Goal: Information Seeking & Learning: Learn about a topic

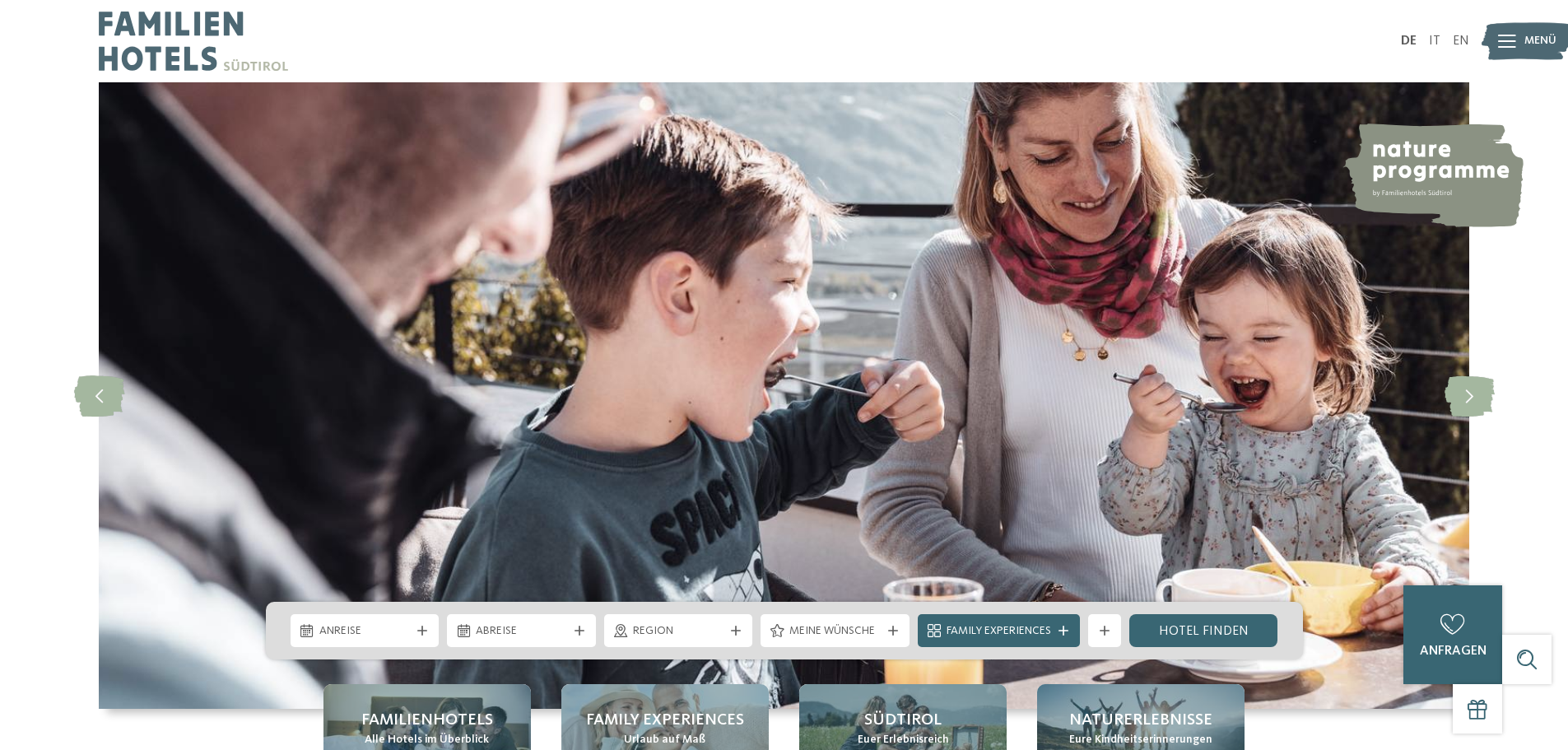
click at [1524, 40] on span "Menü" at bounding box center [1540, 41] width 32 height 17
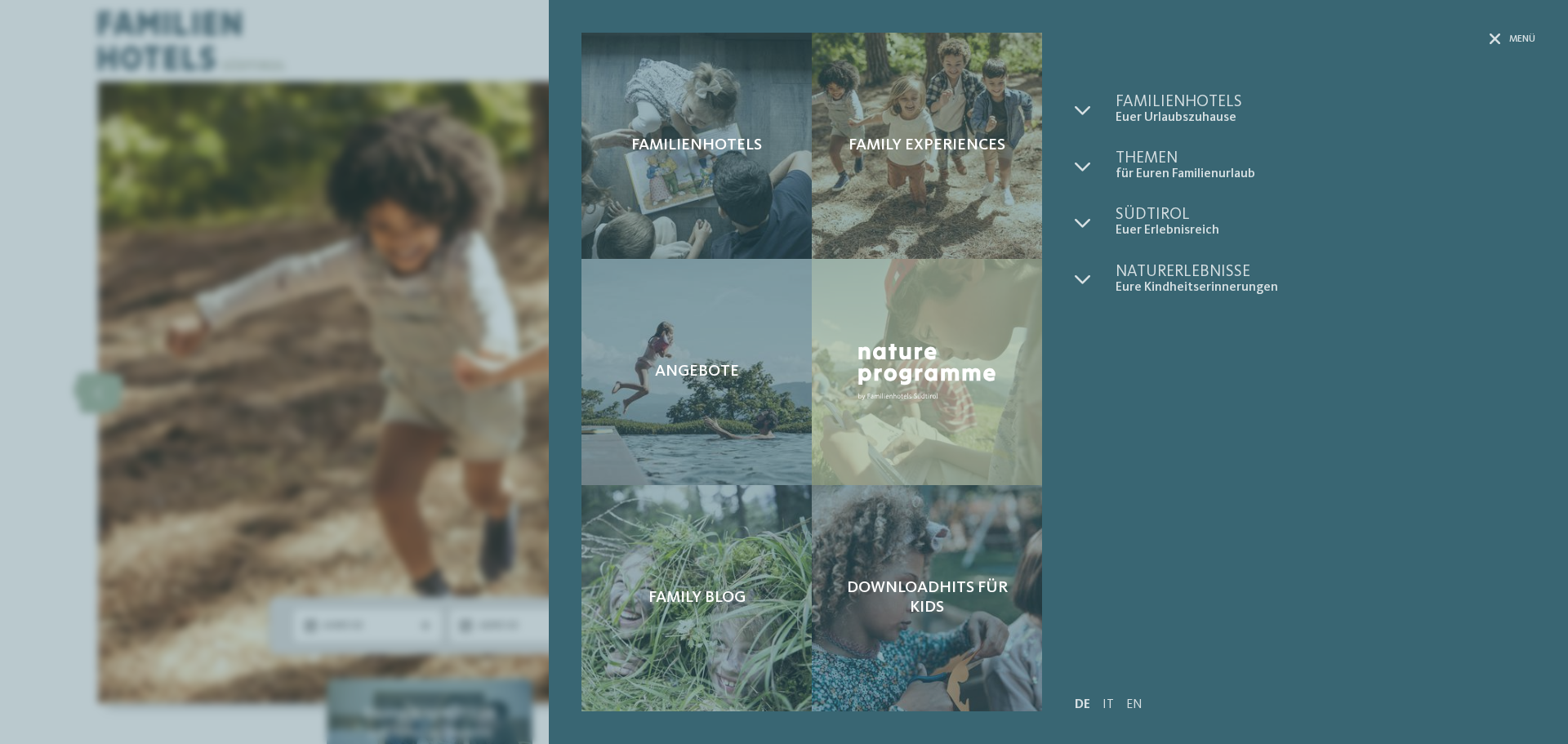
click at [1068, 106] on div "Menü Familienhotels Euer Urlaubszuhause" at bounding box center [1297, 372] width 477 height 678
click at [1076, 106] on icon at bounding box center [1083, 110] width 17 height 17
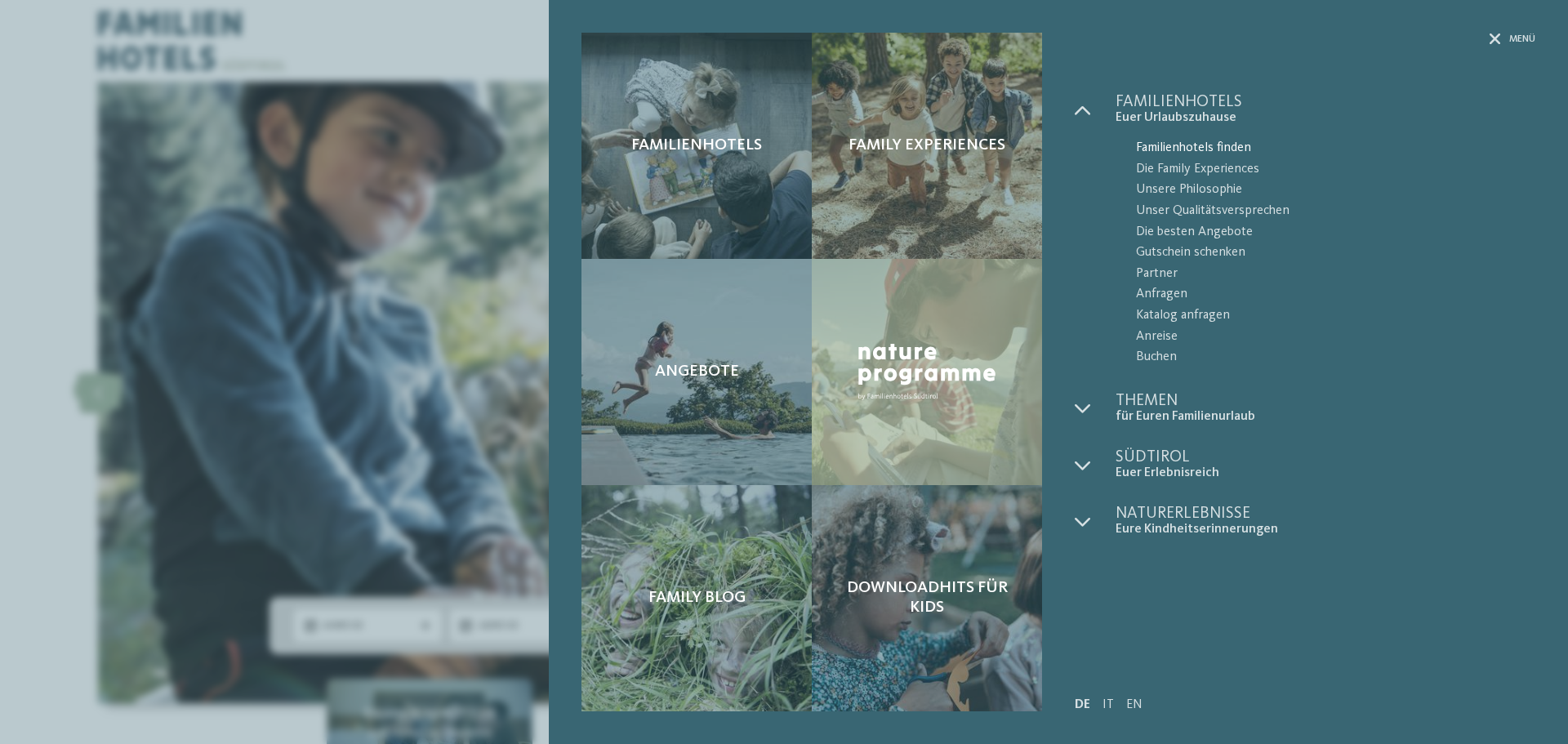
click at [1187, 148] on span "Familienhotels finden" at bounding box center [1336, 148] width 399 height 21
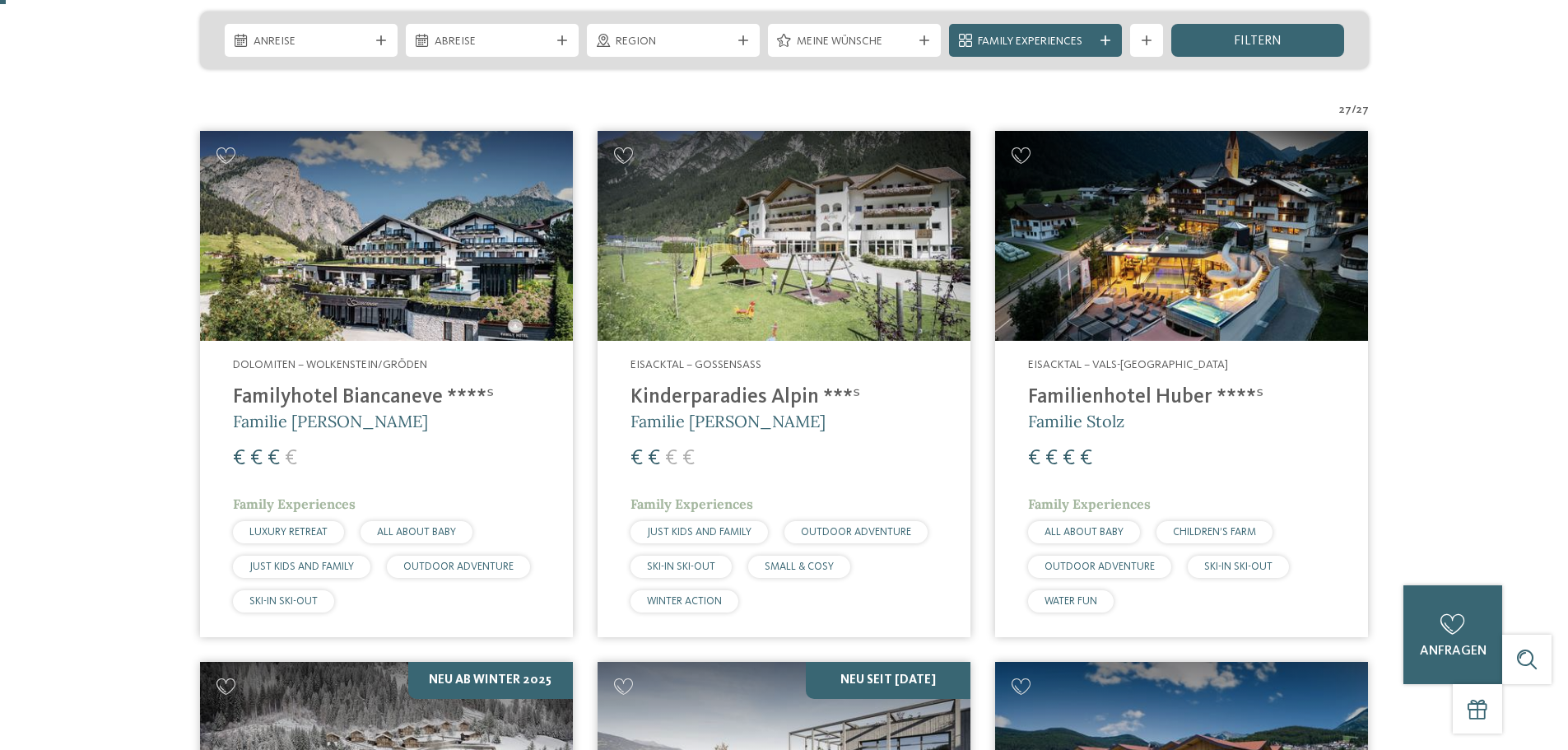
scroll to position [412, 0]
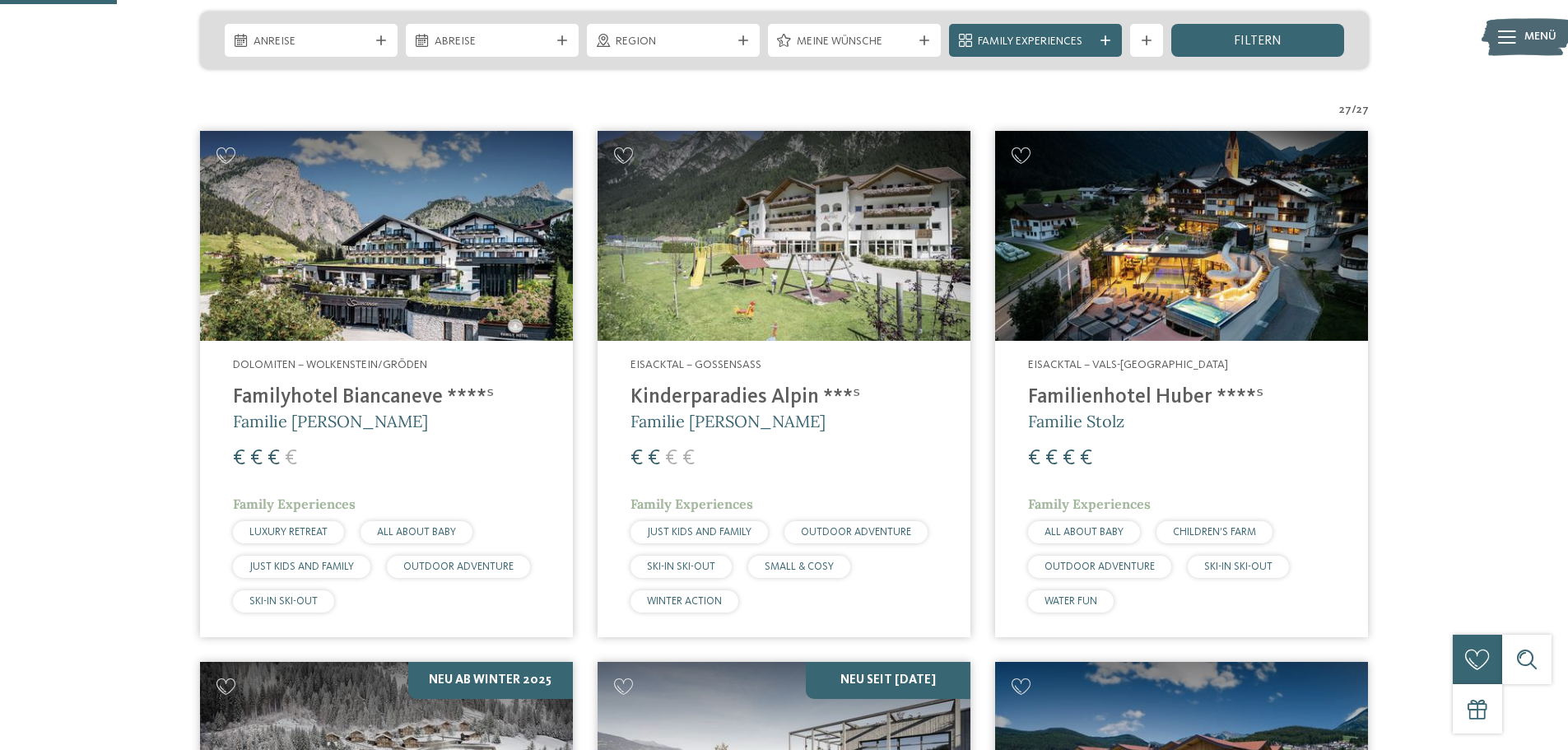
click at [764, 452] on div "€ € € €" at bounding box center [784, 458] width 307 height 30
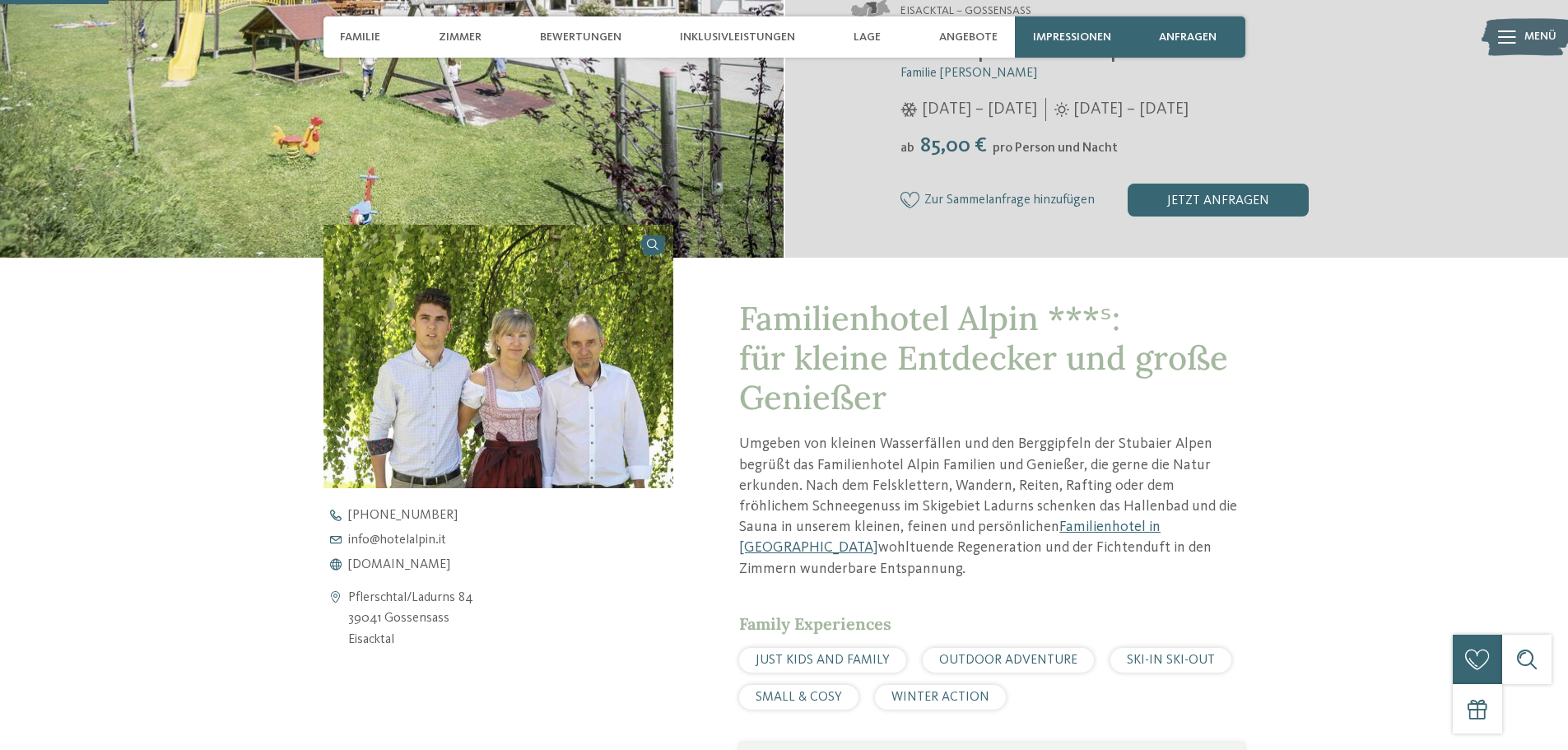
scroll to position [329, 0]
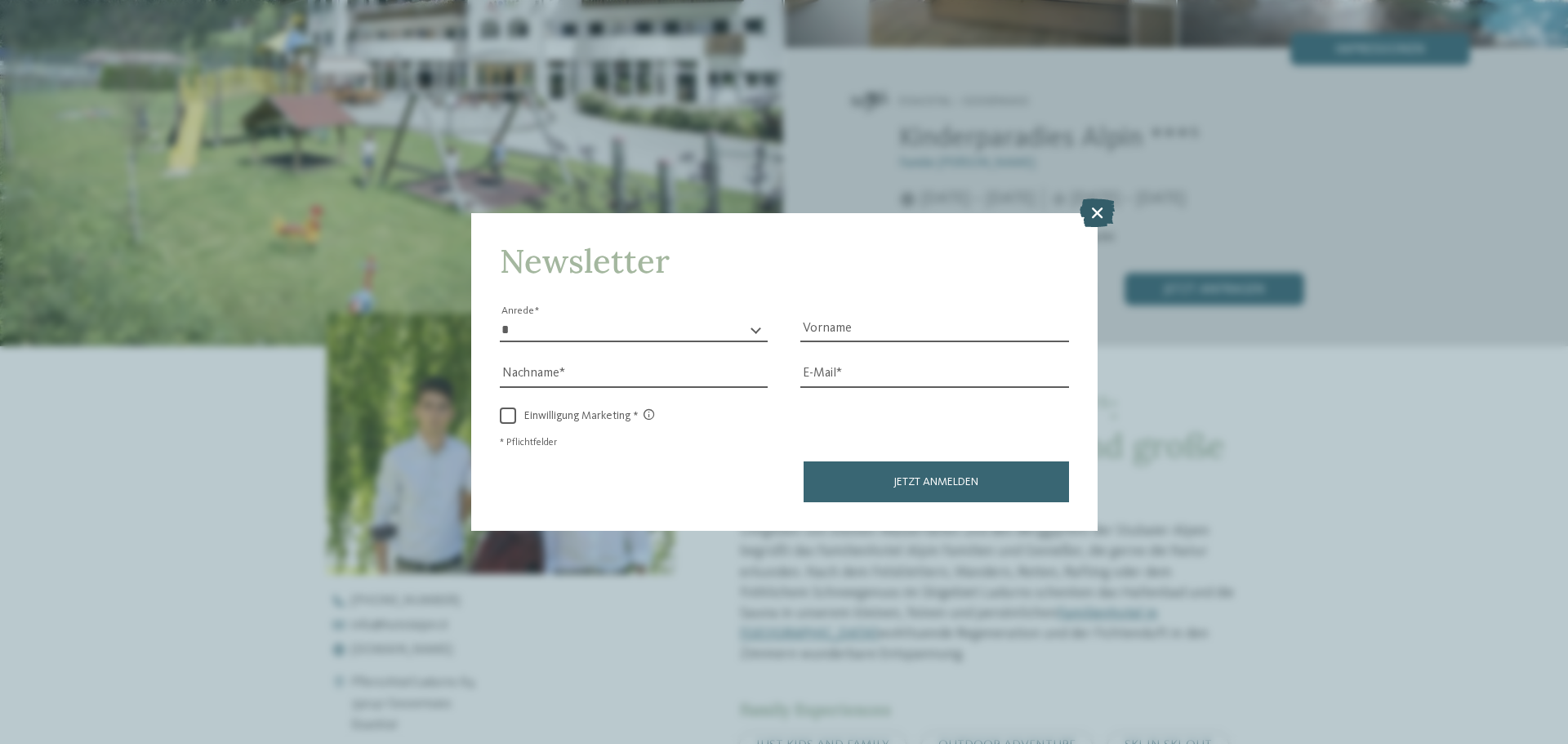
click at [1088, 214] on icon at bounding box center [1097, 213] width 35 height 29
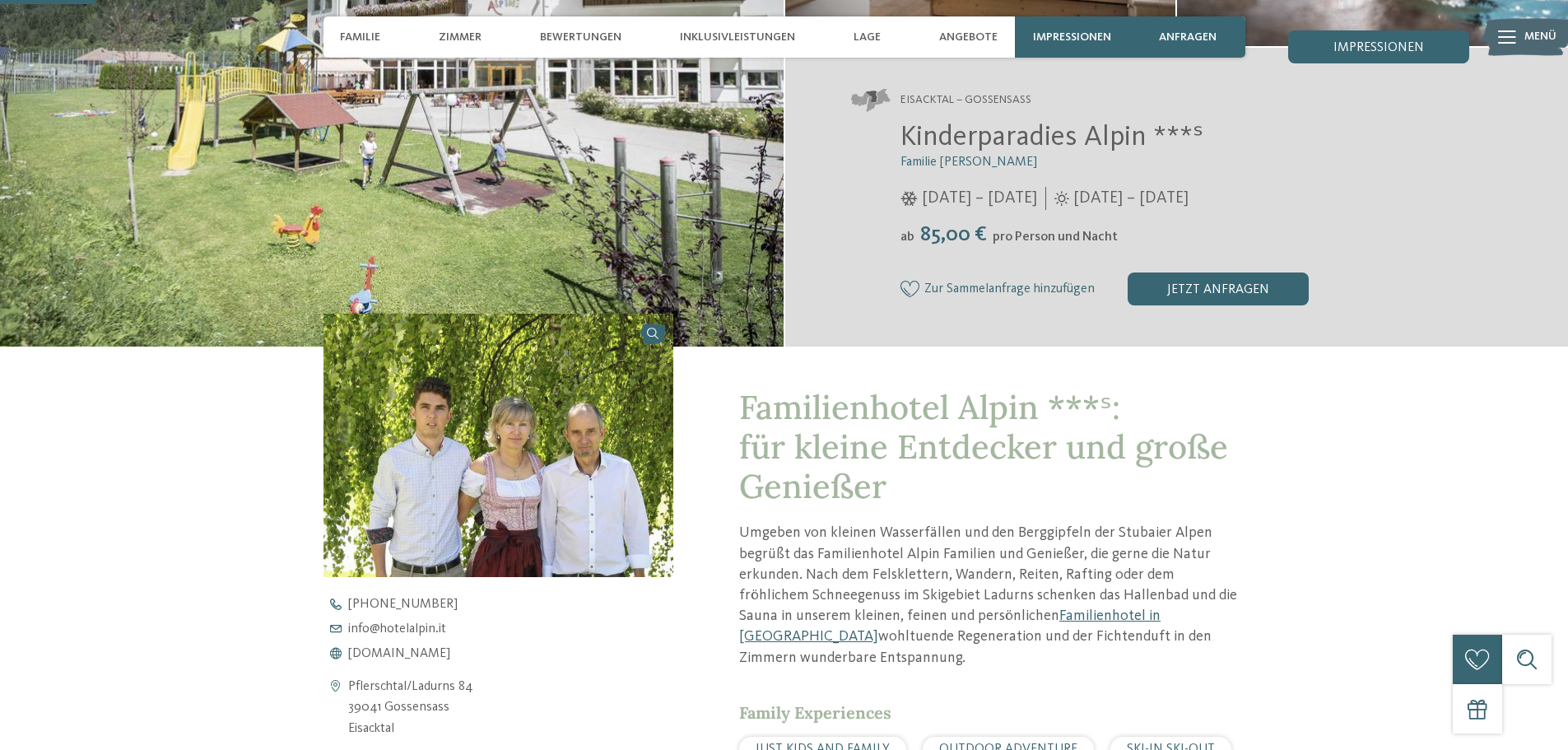
click at [1031, 603] on p "Umgeben von kleinen Wasserfällen und den Berggipfeln der Stubaier Alpen begrüßt…" at bounding box center [991, 594] width 505 height 144
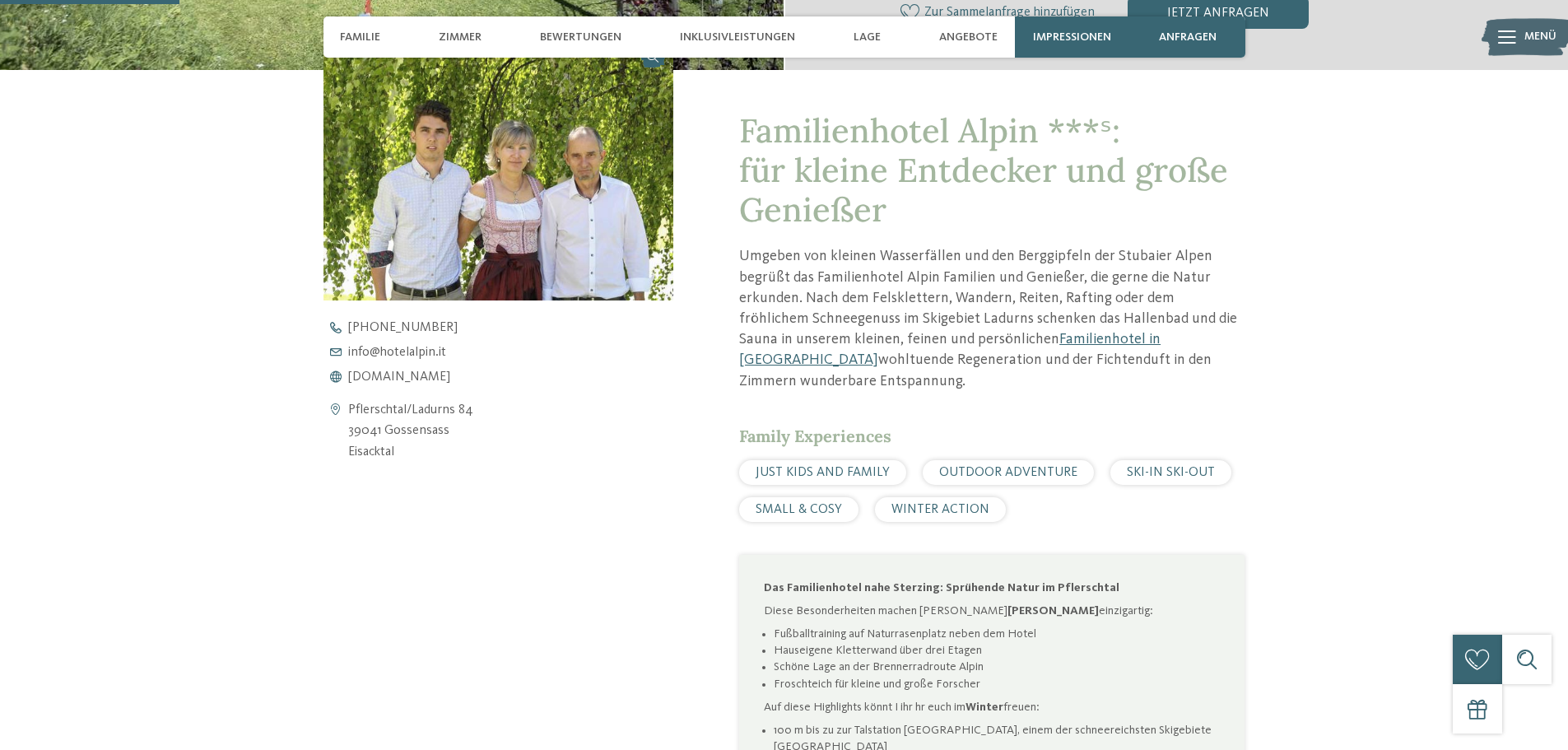
scroll to position [576, 0]
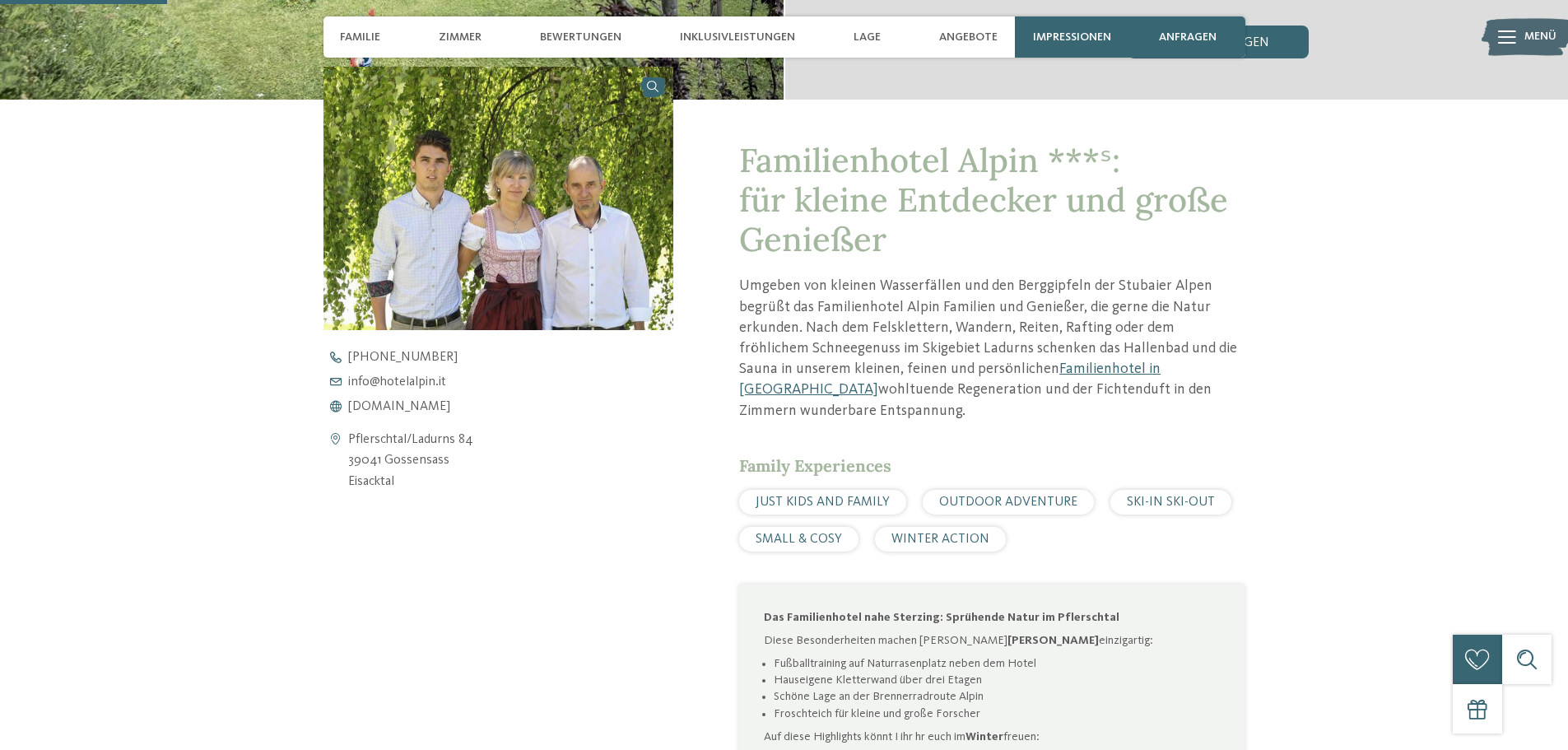
click at [194, 291] on div "zurück zur Hotelübersicht ab" at bounding box center [784, 228] width 1568 height 1444
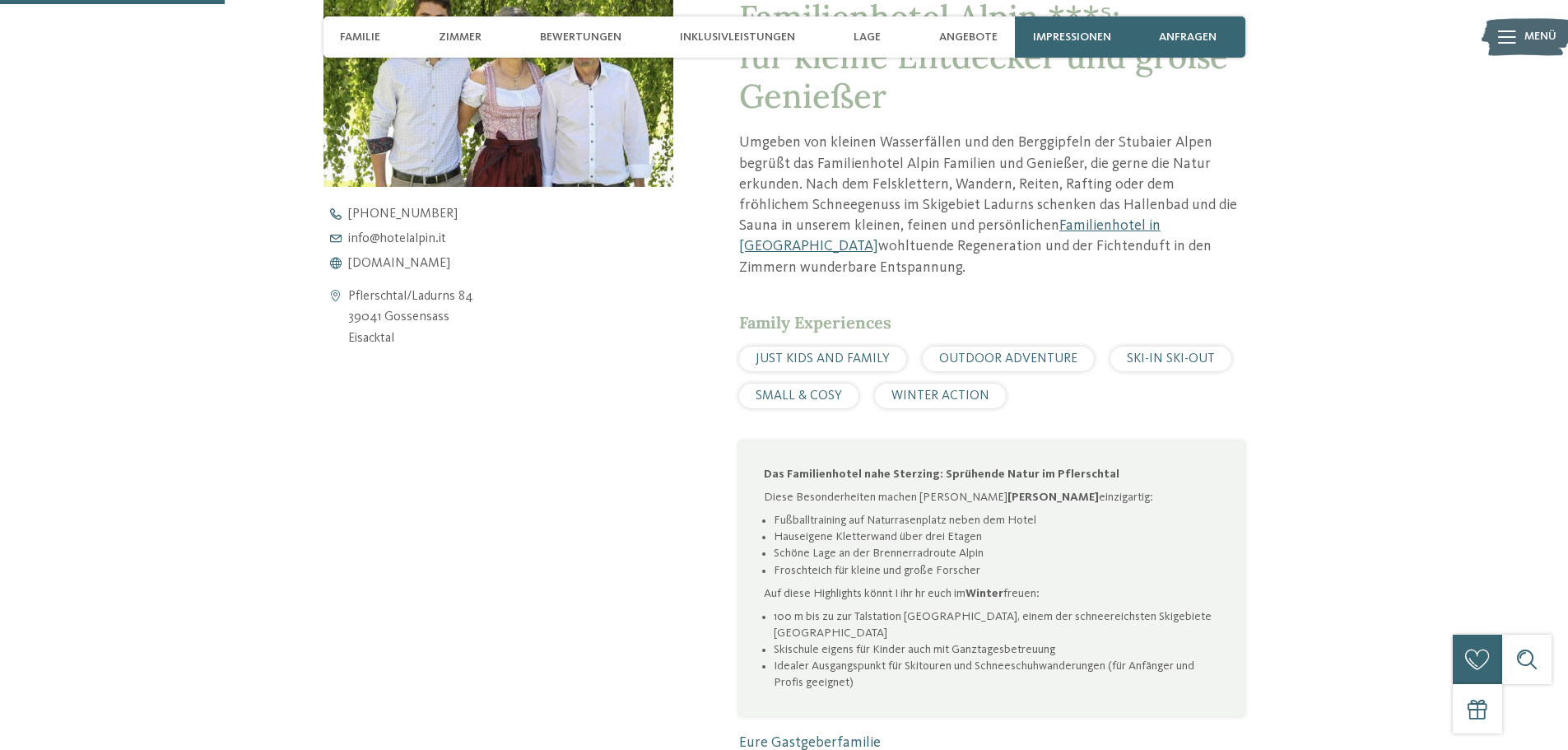
scroll to position [576, 0]
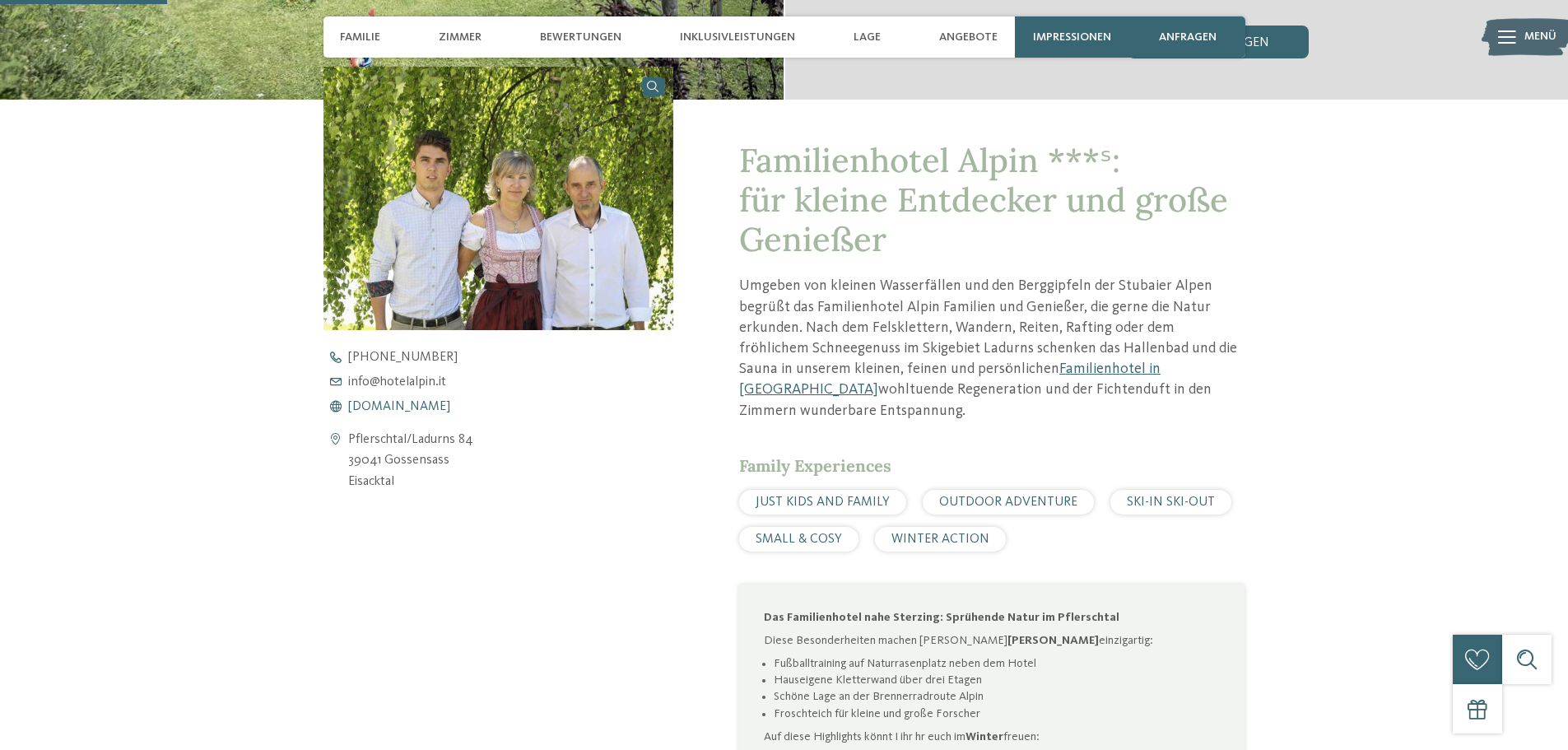
click at [400, 402] on span "[DOMAIN_NAME]" at bounding box center [400, 406] width 102 height 13
click at [759, 280] on p "Umgeben von kleinen Wasserfällen und den Berggipfeln der Stubaier Alpen begrüßt…" at bounding box center [991, 348] width 505 height 144
click at [864, 281] on p "Umgeben von kleinen Wasserfällen und den Berggipfeln der Stubaier Alpen begrüßt…" at bounding box center [991, 348] width 505 height 144
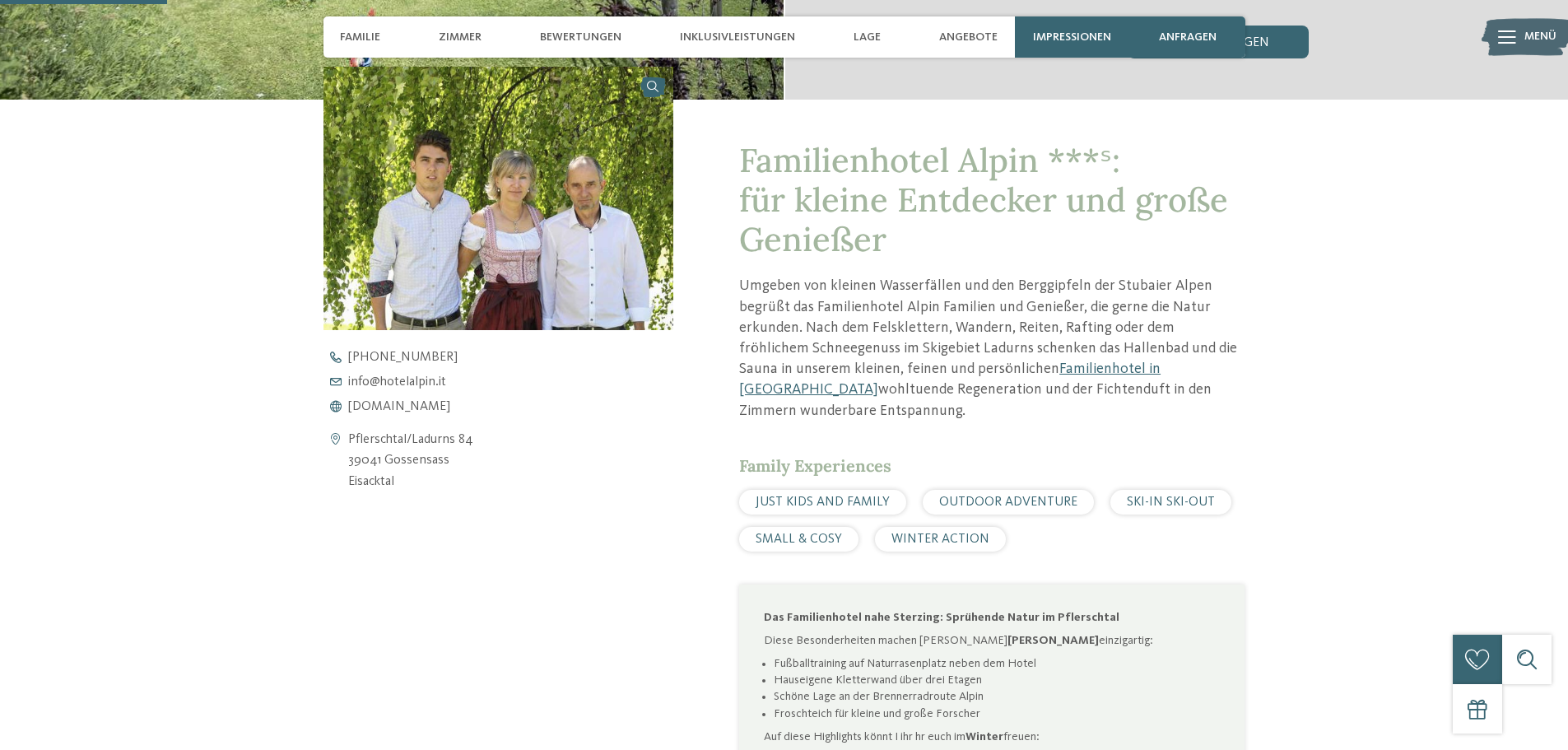
click at [913, 289] on p "Umgeben von kleinen Wasserfällen und den Berggipfeln der Stubaier Alpen begrüßt…" at bounding box center [991, 348] width 505 height 144
click at [988, 290] on p "Umgeben von kleinen Wasserfällen und den Berggipfeln der Stubaier Alpen begrüßt…" at bounding box center [991, 348] width 505 height 144
click at [1030, 280] on p "Umgeben von kleinen Wasserfällen und den Berggipfeln der Stubaier Alpen begrüßt…" at bounding box center [991, 348] width 505 height 144
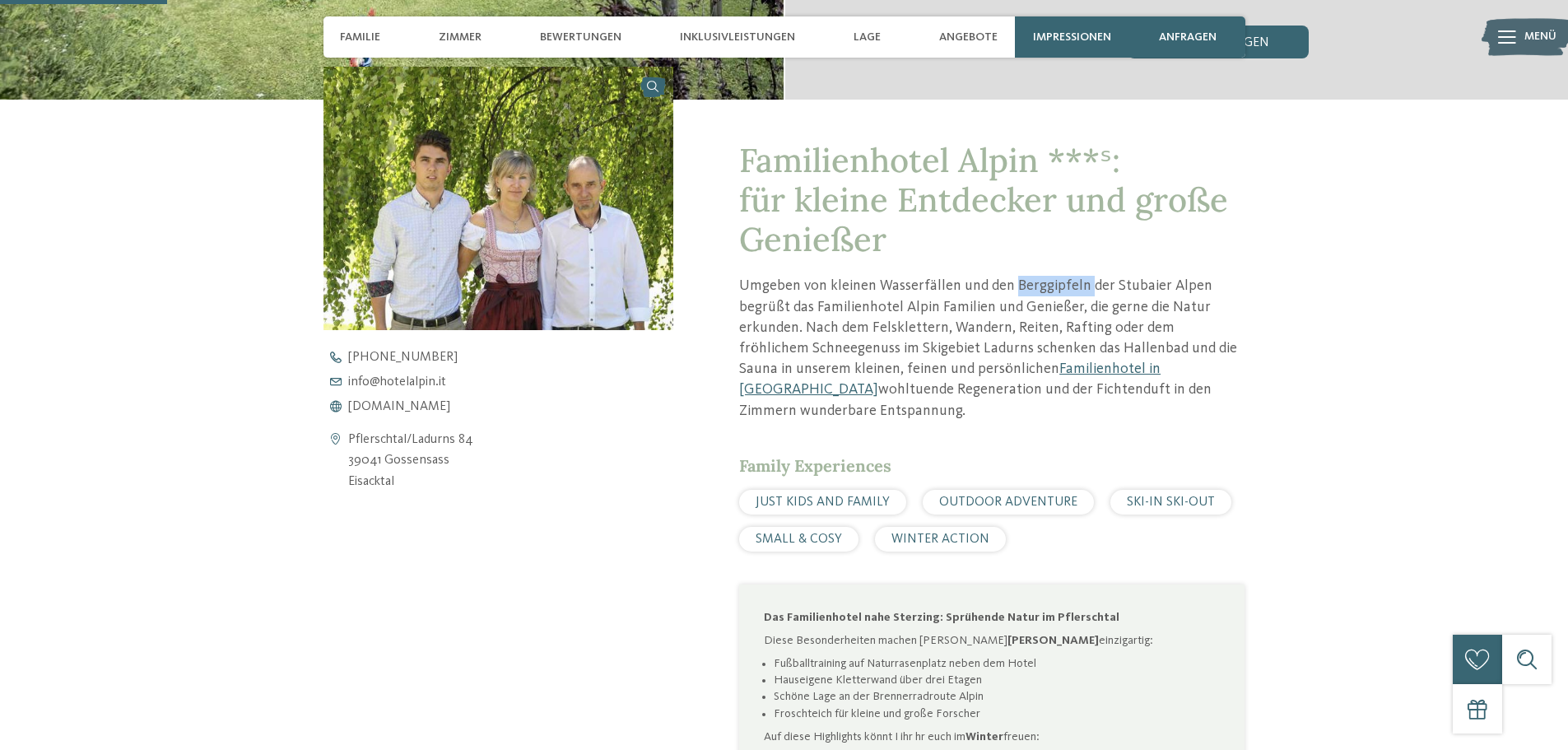
click at [1030, 280] on p "Umgeben von kleinen Wasserfällen und den Berggipfeln der Stubaier Alpen begrüßt…" at bounding box center [991, 348] width 505 height 144
click at [1000, 287] on p "Umgeben von kleinen Wasserfällen und den Berggipfeln der Stubaier Alpen begrüßt…" at bounding box center [991, 348] width 505 height 144
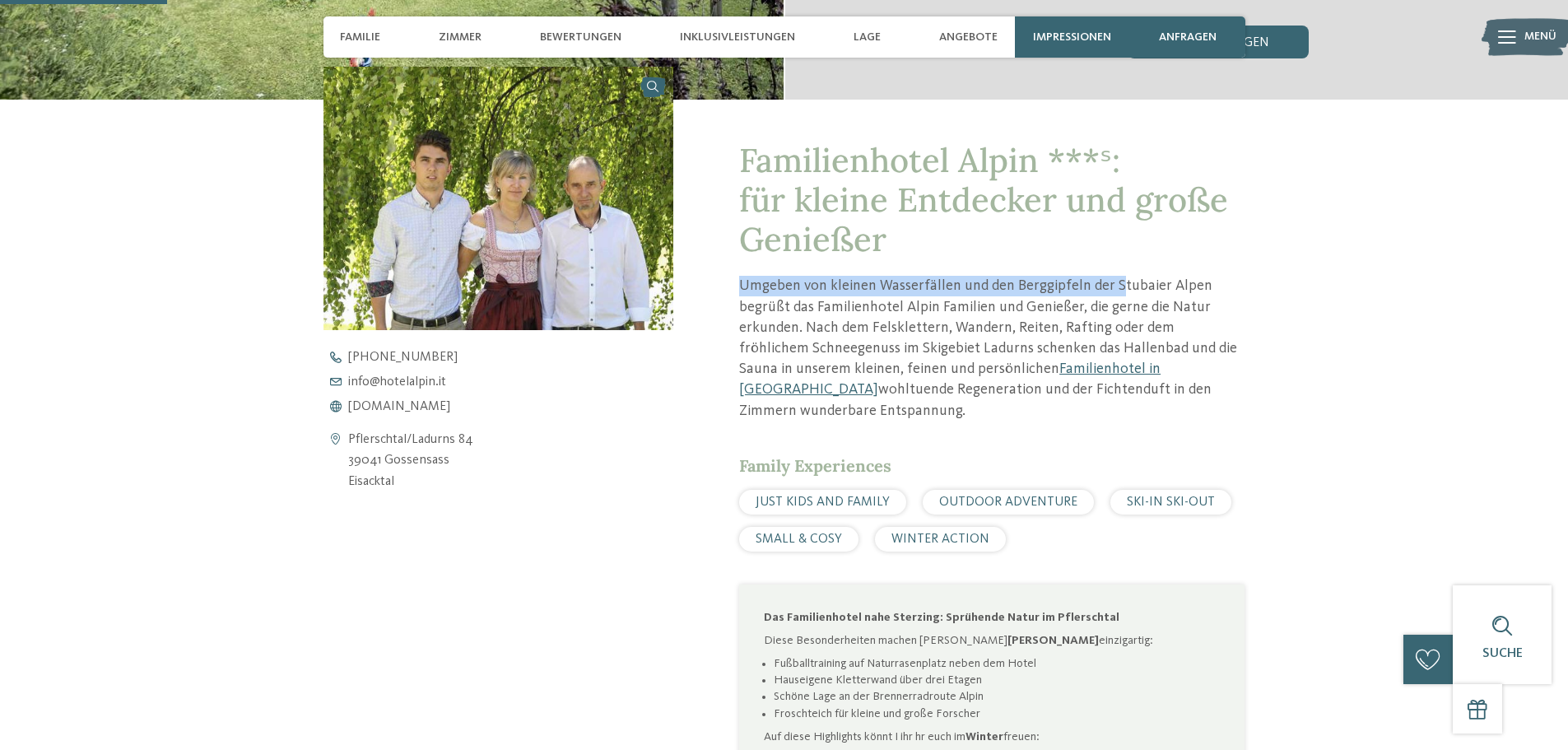
click at [1111, 262] on div "Familienhotel Alpin ***ˢ: für kleine Entdecker und große Genießer Umgeben von k…" at bounding box center [991, 545] width 505 height 810
click at [1089, 270] on div "Familienhotel Alpin ***ˢ: für kleine Entdecker und große Genießer Umgeben von k…" at bounding box center [991, 545] width 505 height 810
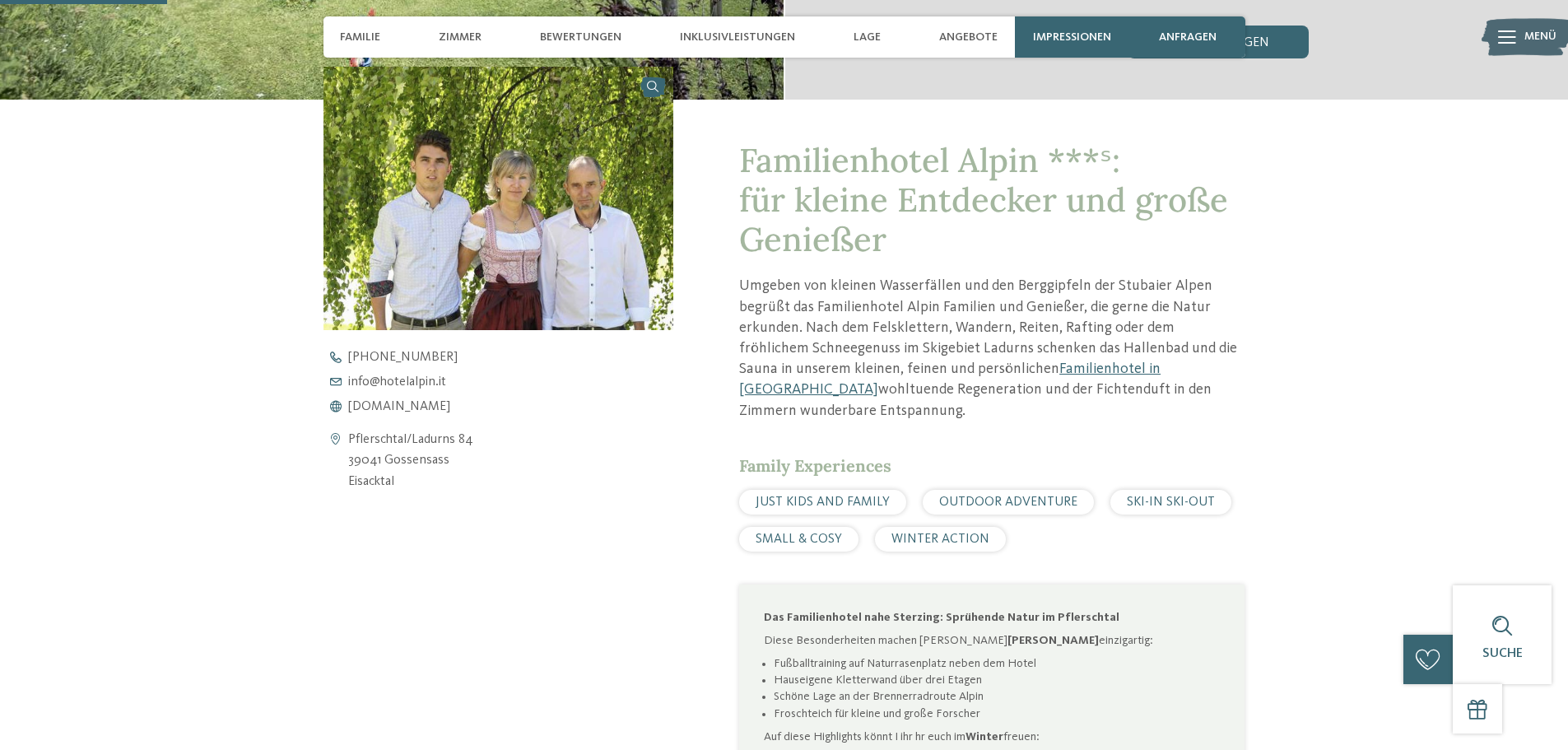
click at [1066, 278] on p "Umgeben von kleinen Wasserfällen und den Berggipfeln der Stubaier Alpen begrüßt…" at bounding box center [991, 348] width 505 height 144
click at [1142, 280] on p "Umgeben von kleinen Wasserfällen und den Berggipfeln der Stubaier Alpen begrüßt…" at bounding box center [991, 348] width 505 height 144
click at [1139, 281] on p "Umgeben von kleinen Wasserfällen und den Berggipfeln der Stubaier Alpen begrüßt…" at bounding box center [991, 348] width 505 height 144
click at [1187, 284] on p "Umgeben von kleinen Wasserfällen und den Berggipfeln der Stubaier Alpen begrüßt…" at bounding box center [991, 348] width 505 height 144
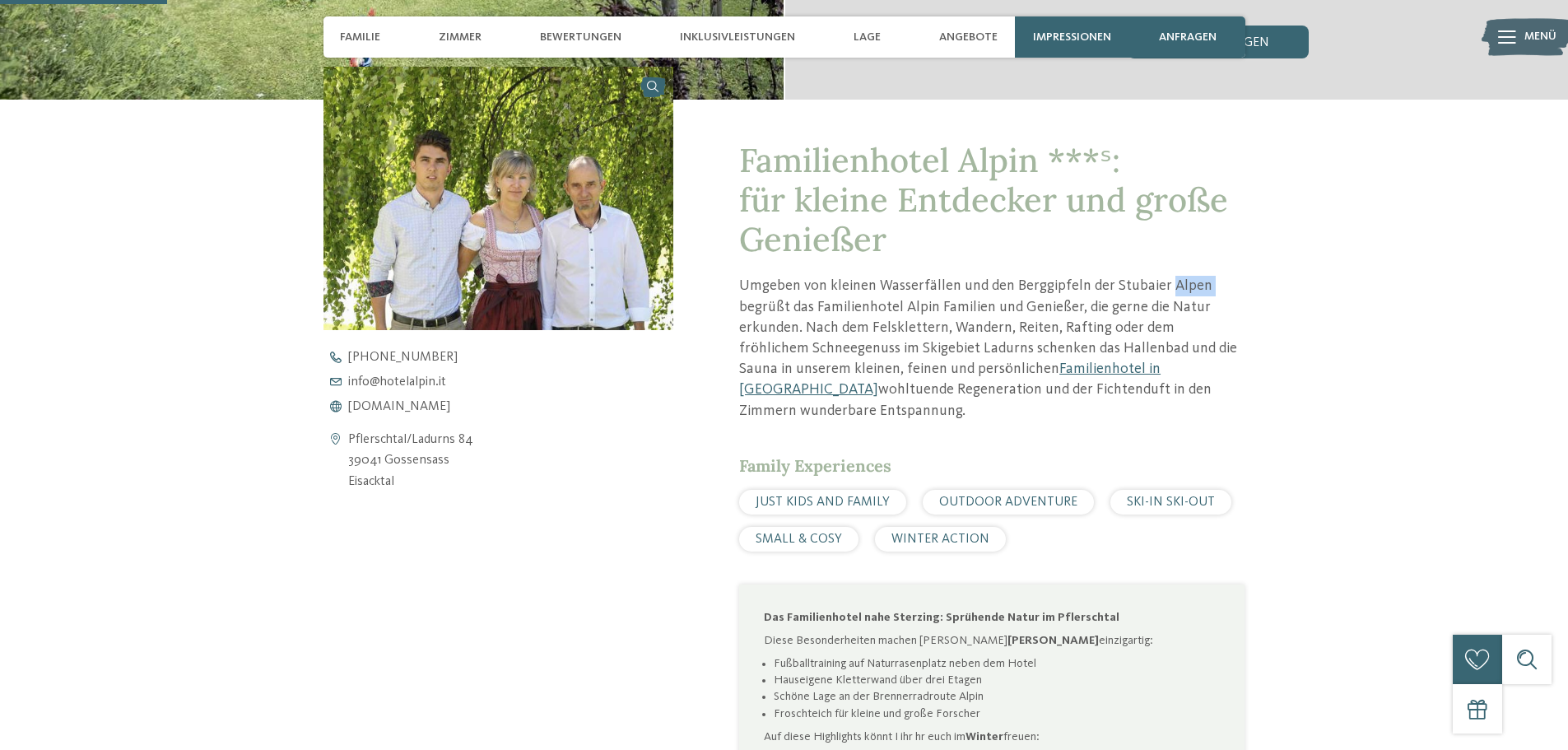
click at [1187, 284] on p "Umgeben von kleinen Wasserfällen und den Berggipfeln der Stubaier Alpen begrüßt…" at bounding box center [991, 348] width 505 height 144
click at [275, 366] on div "Familienhotel Alpin ***ˢ: für kleine Entdecker und große Genießer Umgeben von k…" at bounding box center [784, 525] width 1119 height 851
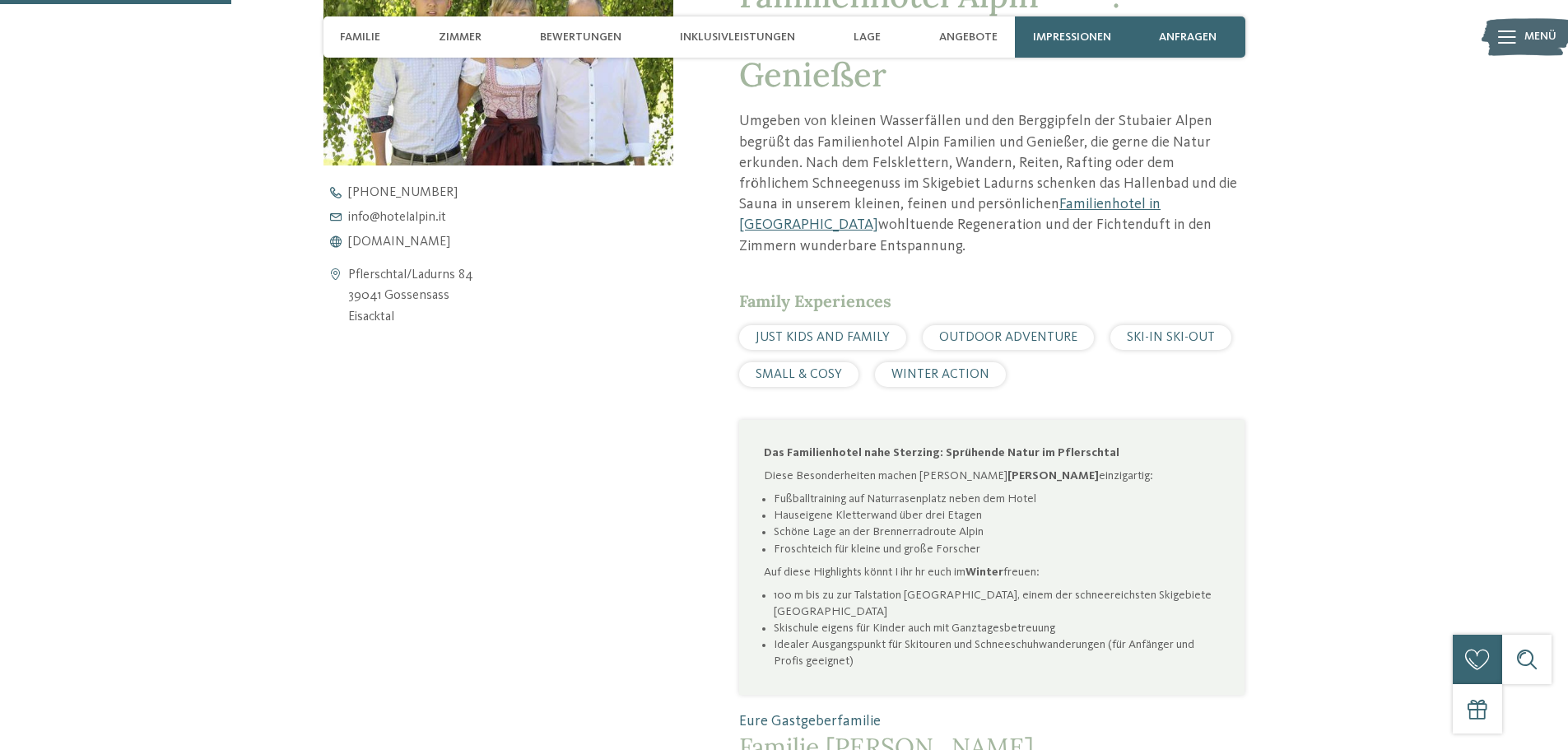
drag, startPoint x: 398, startPoint y: 243, endPoint x: 498, endPoint y: 420, distance: 203.3
click at [498, 420] on div "Kontaktdaten öffnen Pflerschtal/Ladurns 84 39041 Gossensass [GEOGRAPHIC_DATA] […" at bounding box center [498, 327] width 350 height 851
click at [441, 448] on div "Kontaktdaten öffnen Pflerschtal/Ladurns 84 39041 Gossensass [GEOGRAPHIC_DATA] […" at bounding box center [498, 327] width 350 height 851
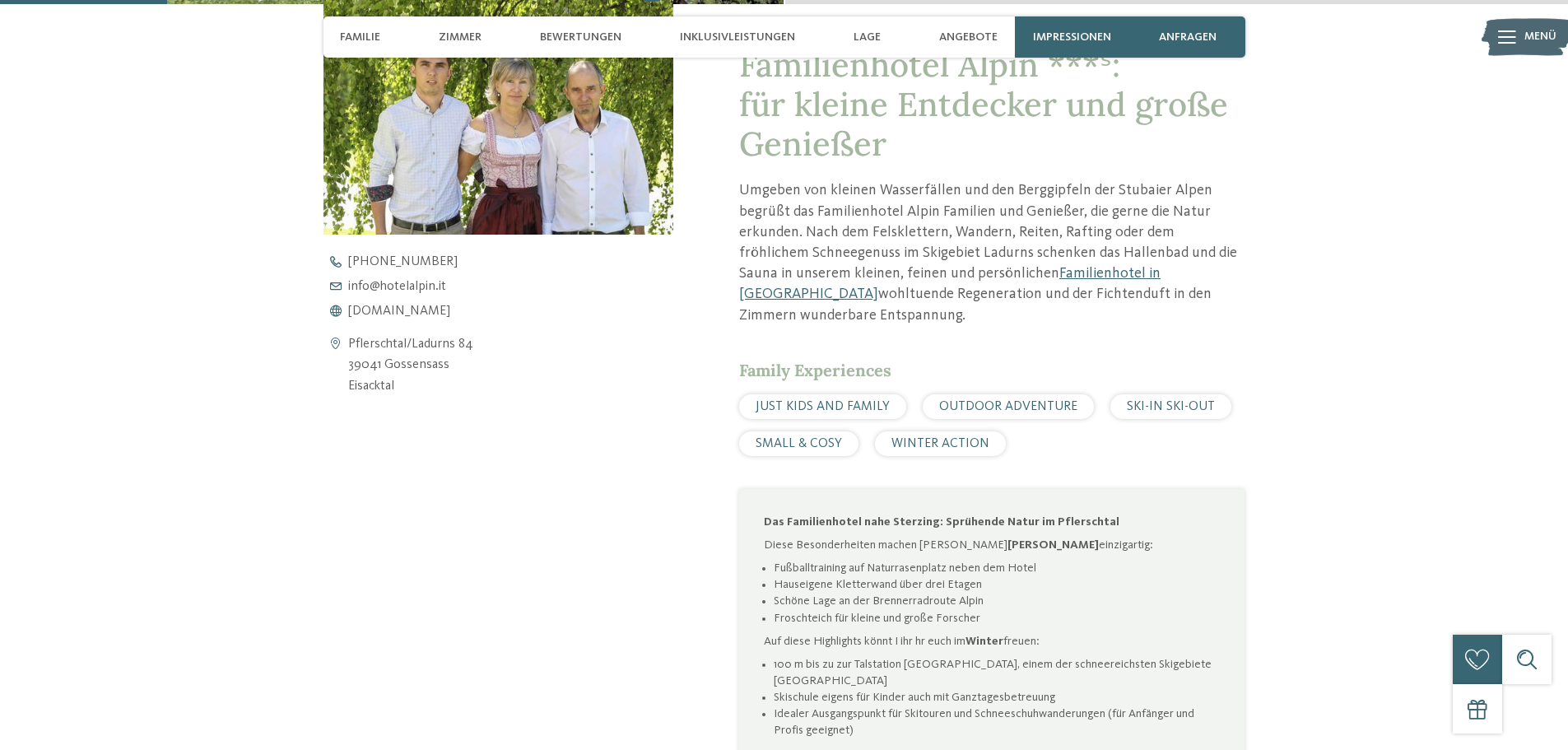
scroll to position [576, 0]
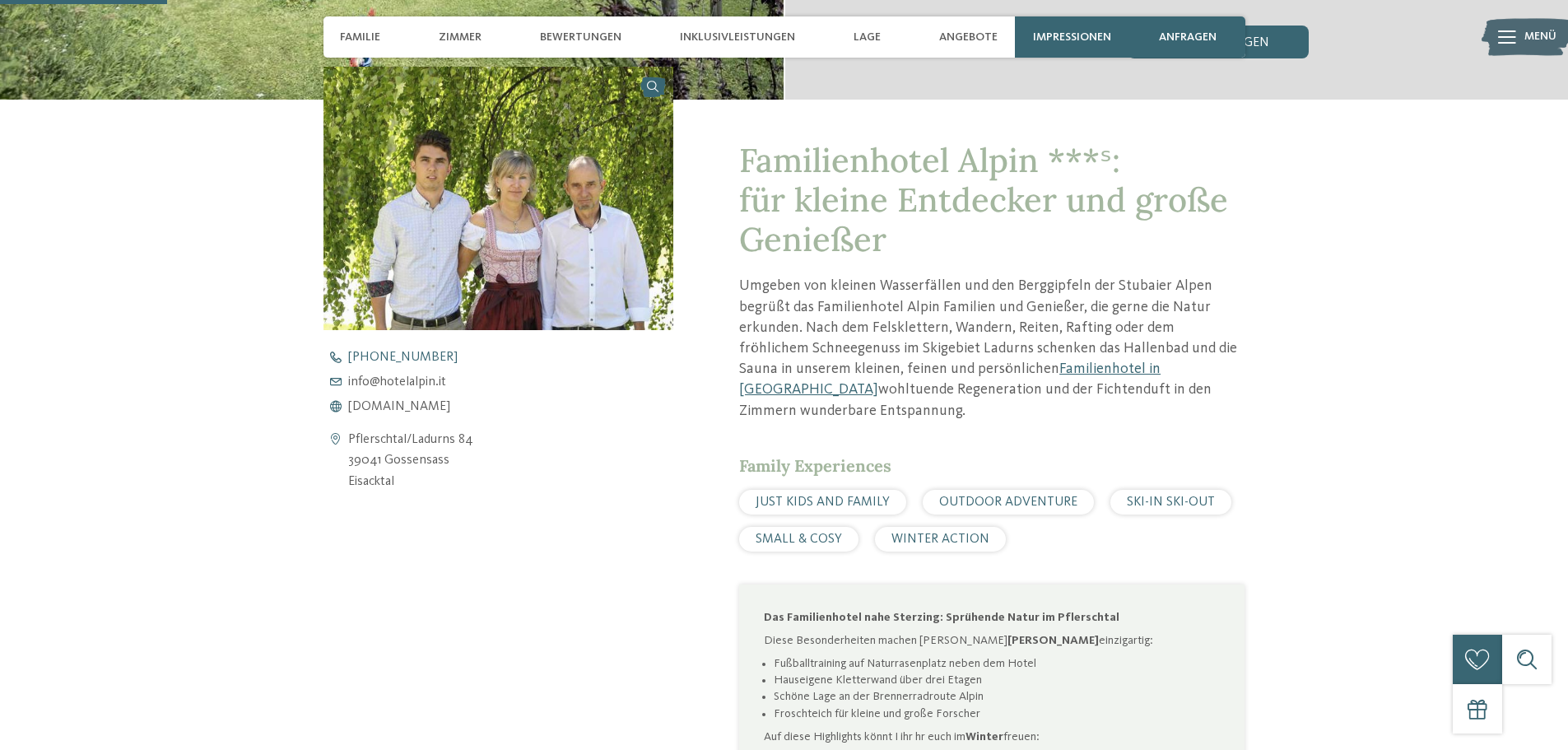
click at [377, 361] on span "[PHONE_NUMBER]" at bounding box center [402, 357] width 109 height 13
click at [793, 334] on p "Umgeben von kleinen Wasserfällen und den Berggipfeln der Stubaier Alpen begrüßt…" at bounding box center [991, 348] width 505 height 144
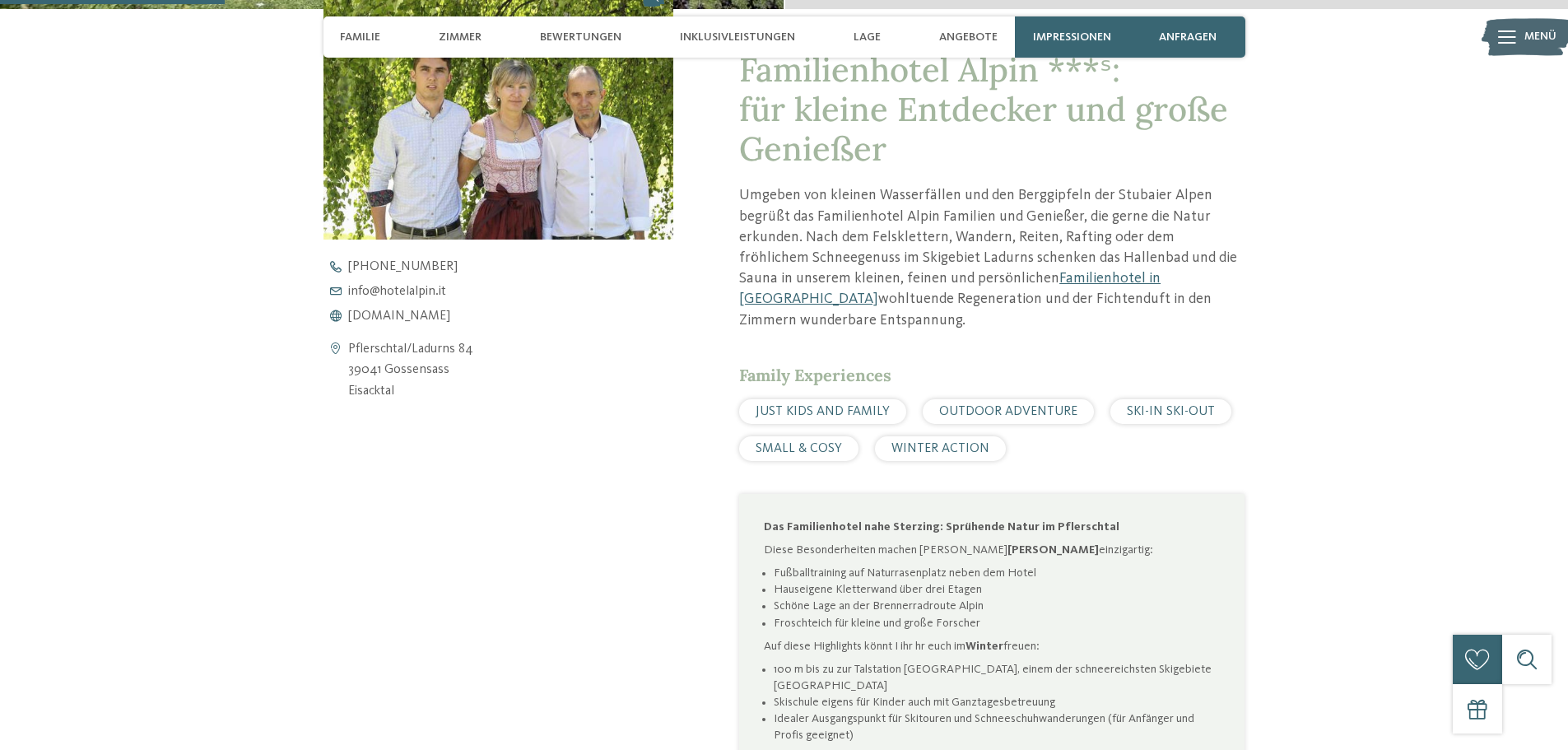
scroll to position [659, 0]
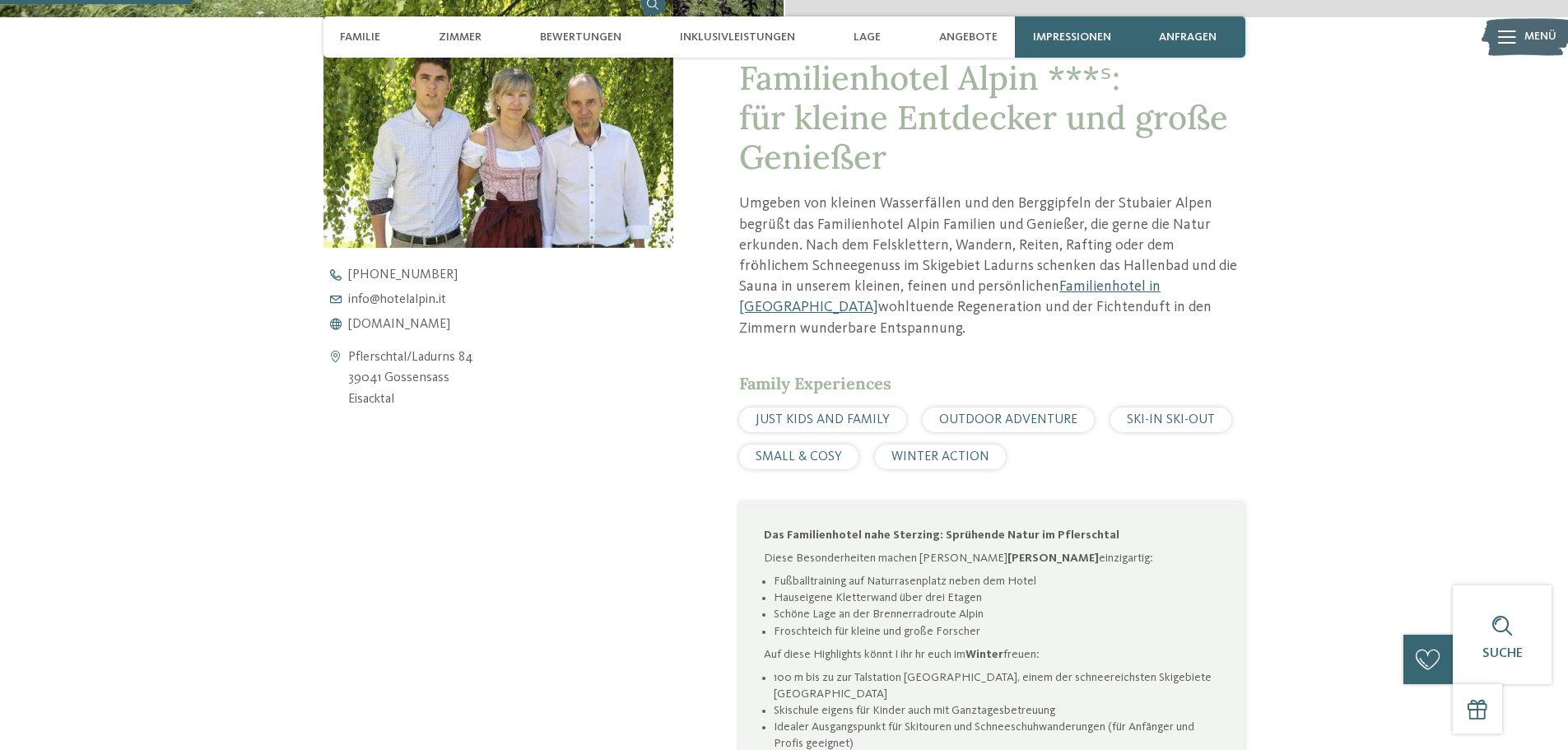
click at [291, 384] on div "Familienhotel Alpin ***ˢ: für kleine Entdecker und große Genießer Umgeben von k…" at bounding box center [784, 443] width 1119 height 851
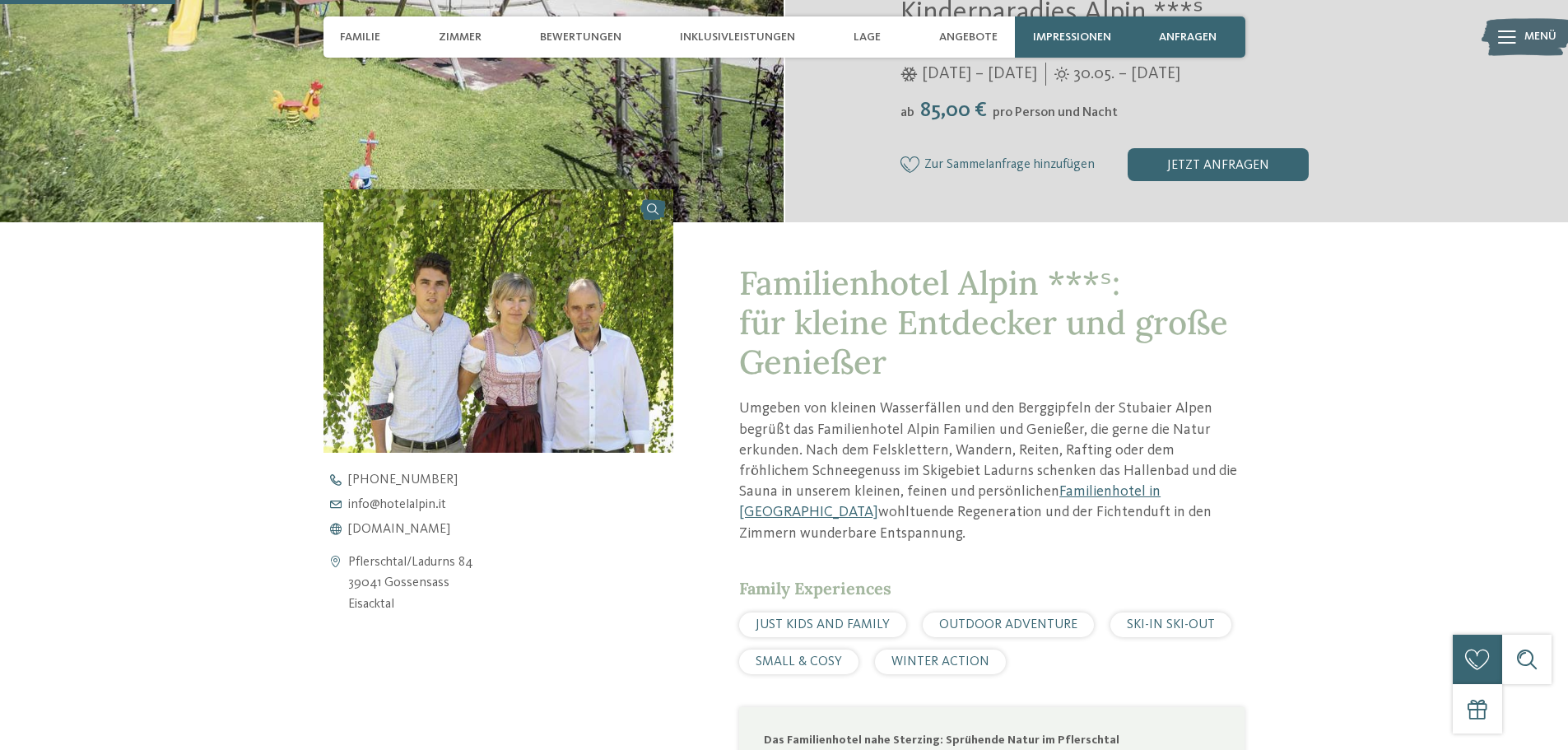
scroll to position [659, 0]
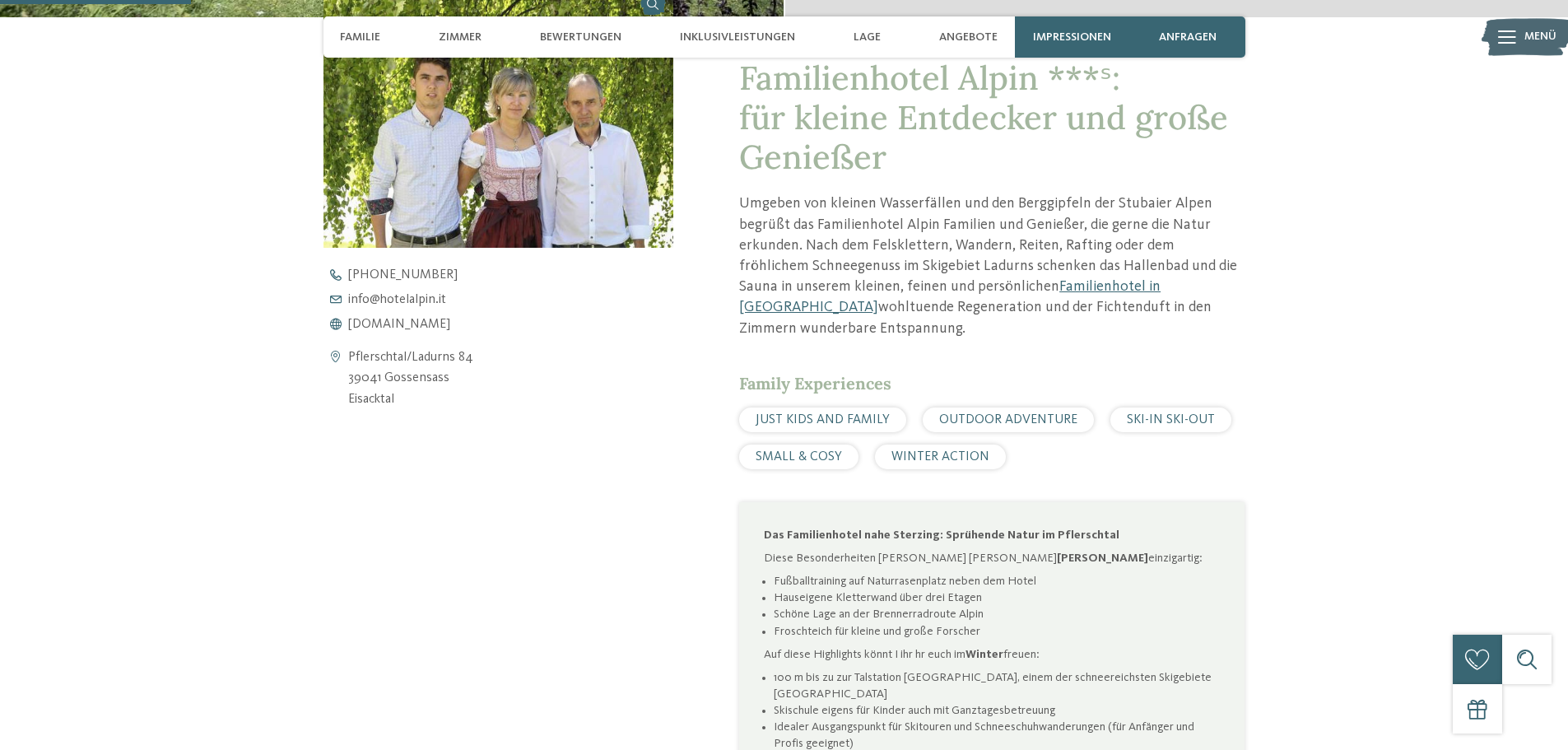
click at [976, 240] on p "Umgeben von kleinen Wasserfällen und den Berggipfeln der Stubaier Alpen begrüßt…" at bounding box center [991, 266] width 505 height 144
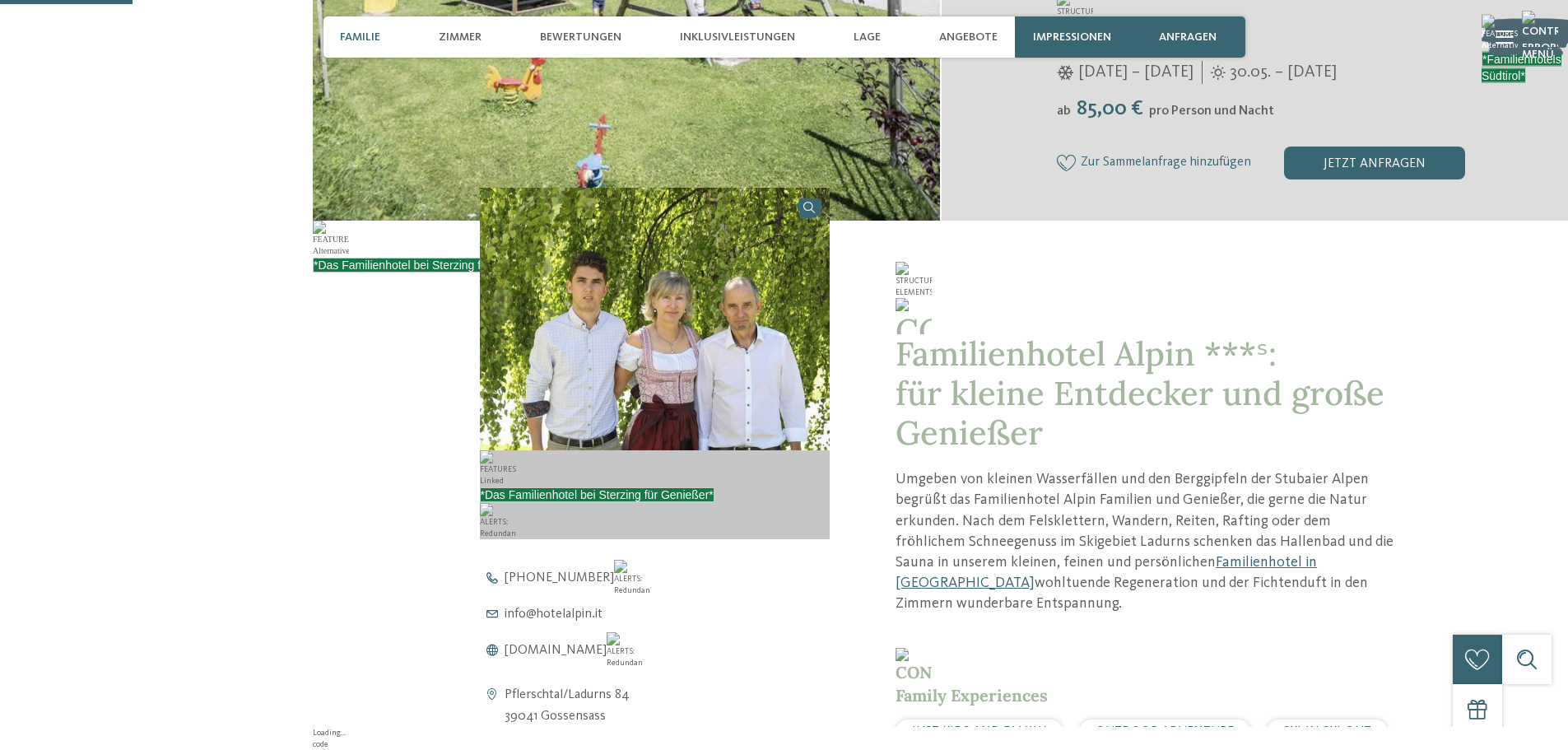
scroll to position [768, 0]
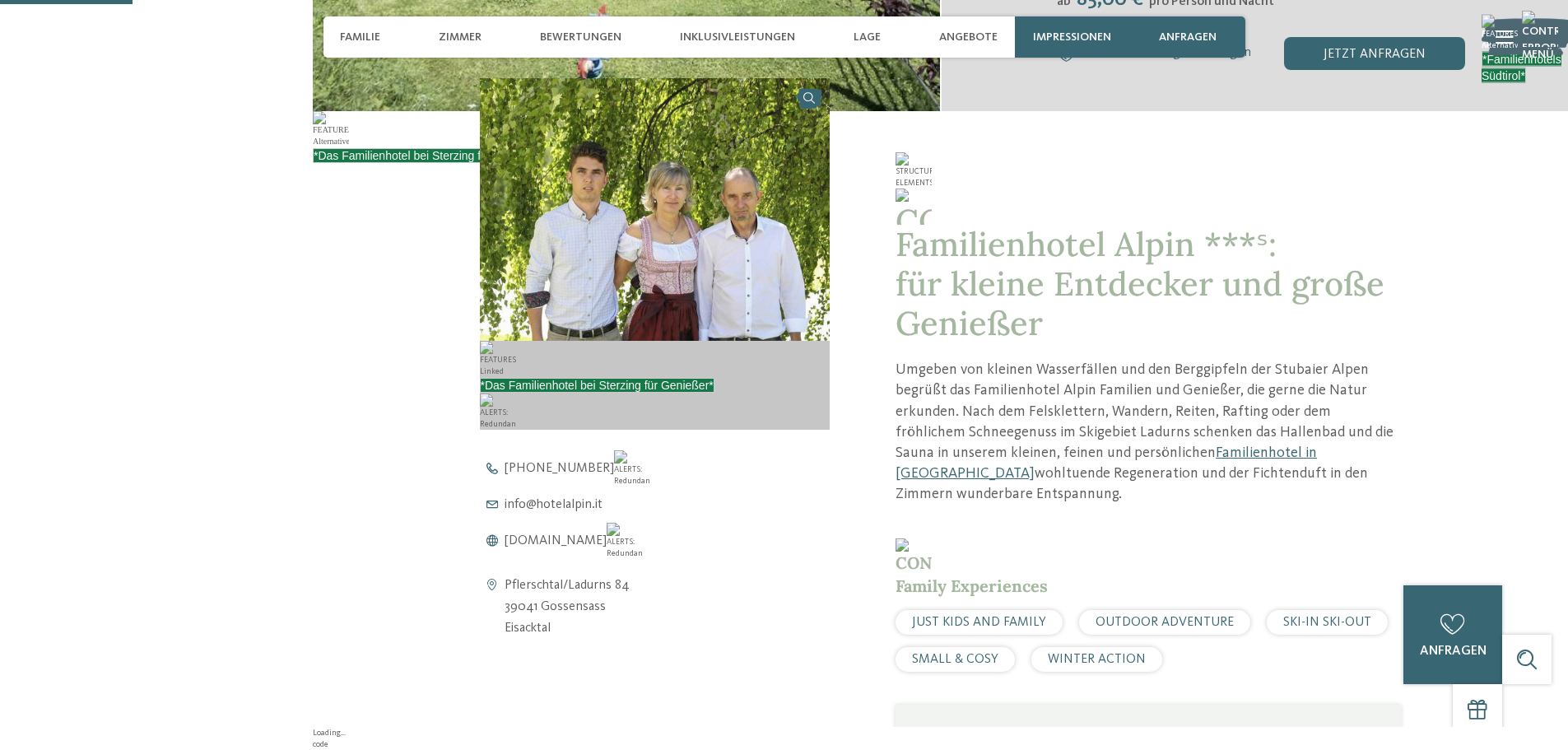
click at [975, 232] on span "Familienhotel Alpin ***ˢ: für kleine Entdecker und große Genießer" at bounding box center [1148, 266] width 505 height 156
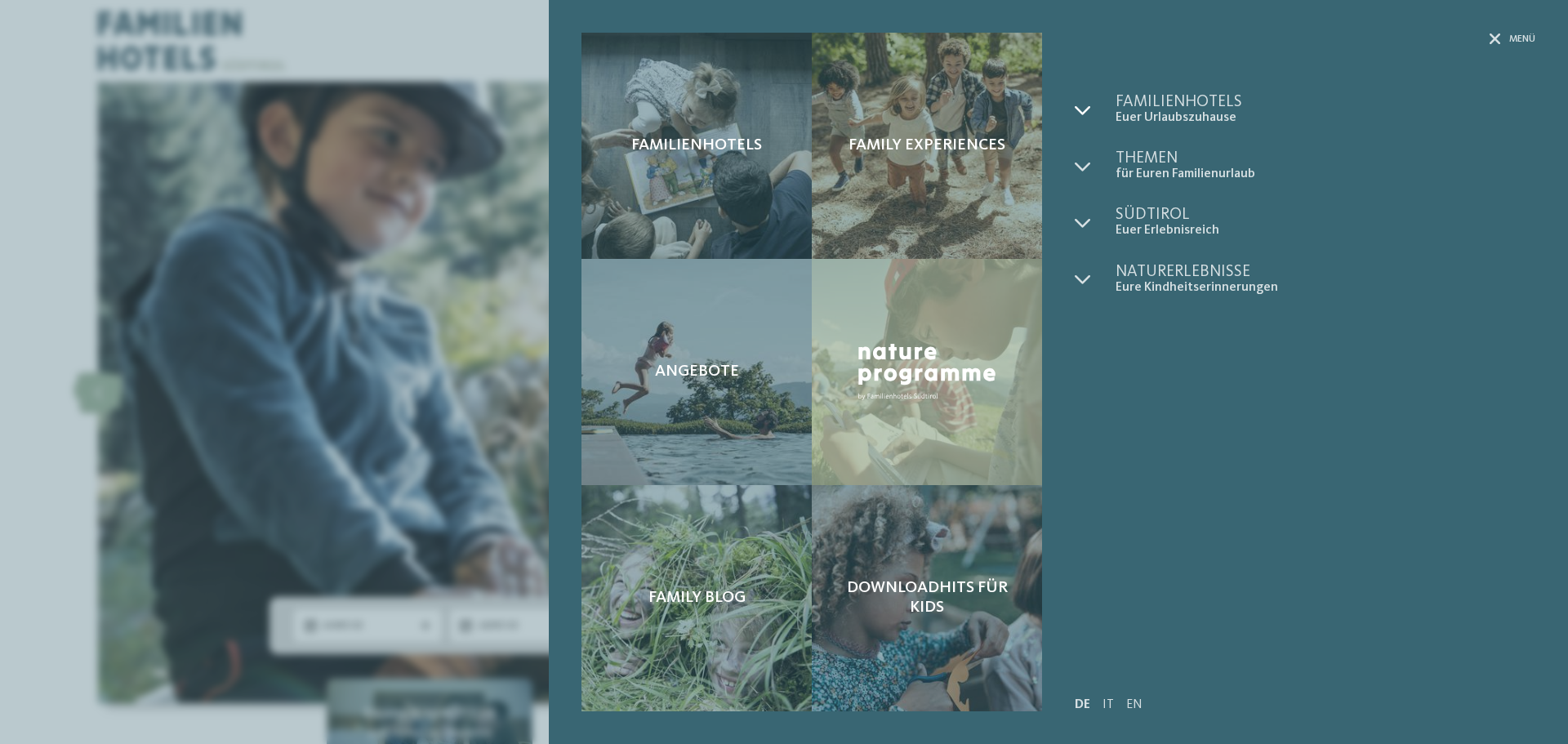
click at [1081, 108] on icon at bounding box center [1083, 110] width 17 height 17
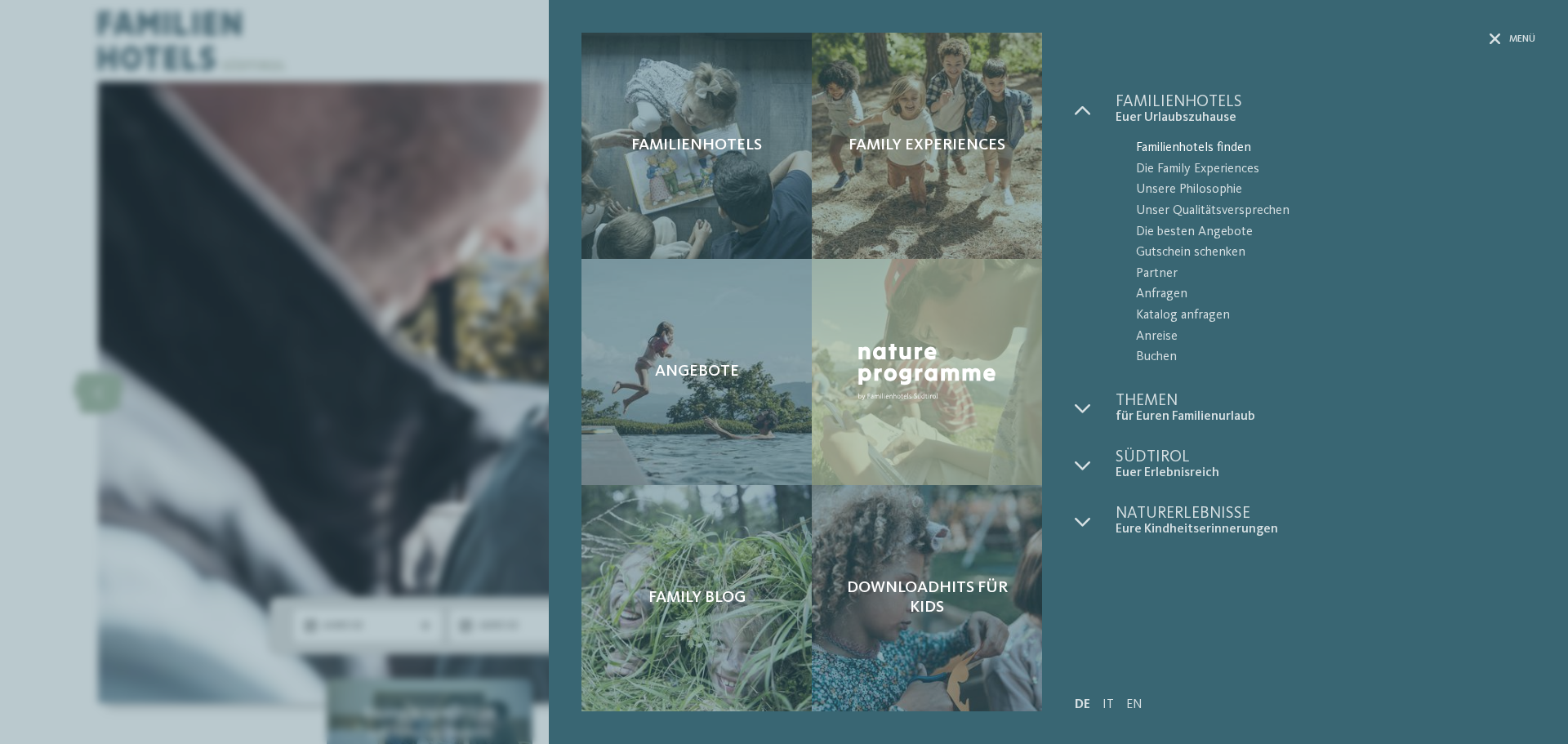
click at [1187, 148] on span "Familienhotels finden" at bounding box center [1336, 148] width 399 height 21
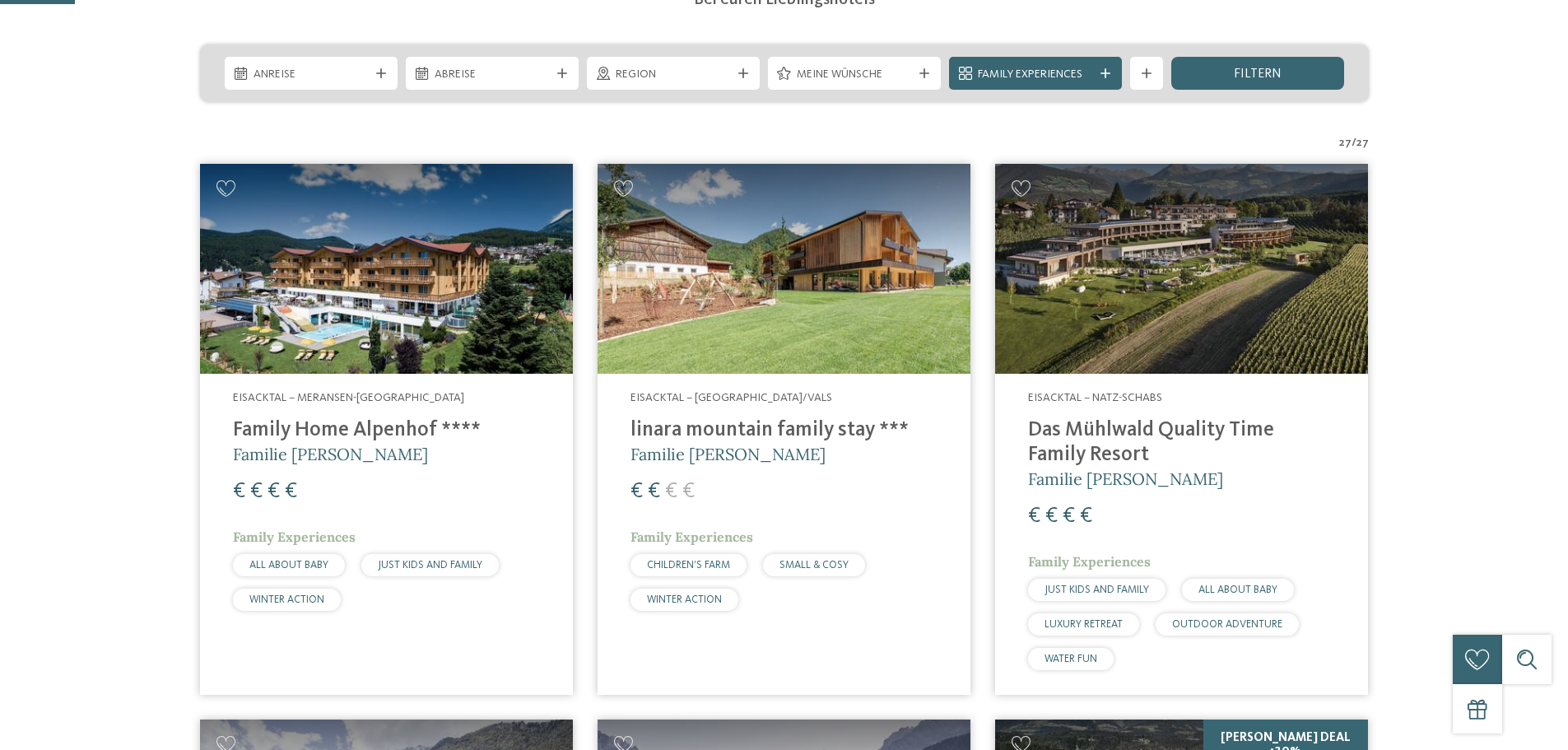
scroll to position [576, 0]
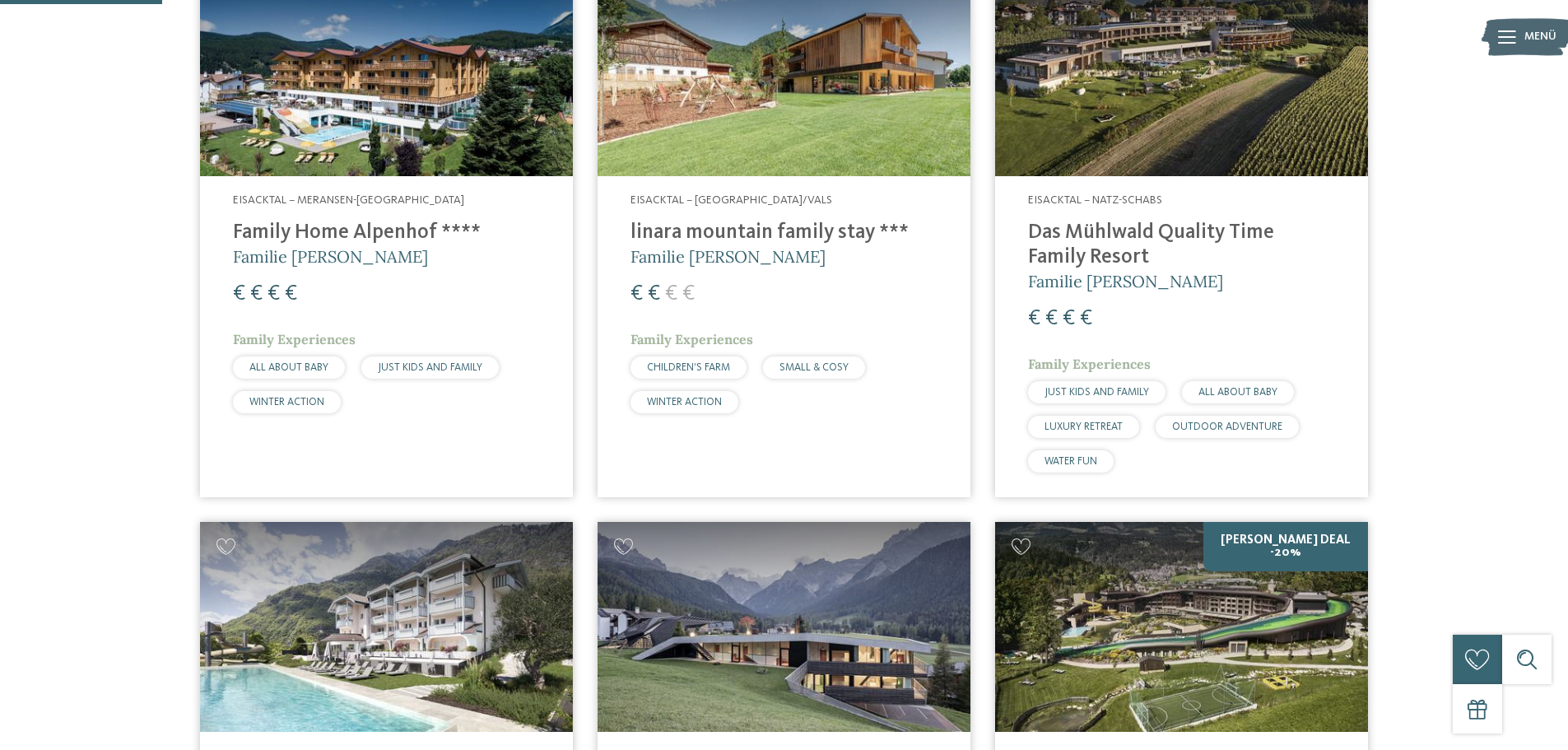
click at [1148, 262] on h4 "Das Mühlwald Quality Time Family Resort" at bounding box center [1180, 245] width 307 height 49
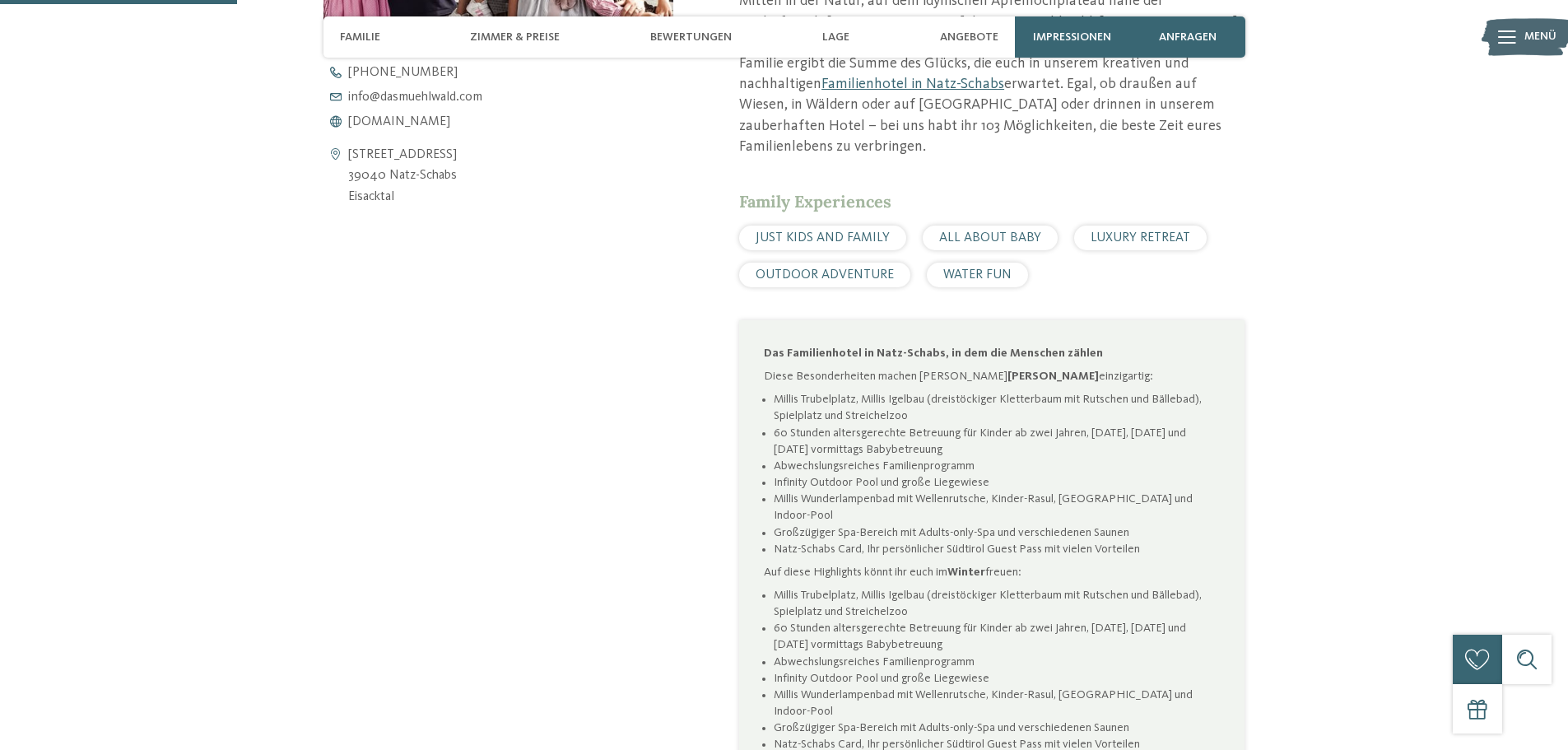
scroll to position [741, 0]
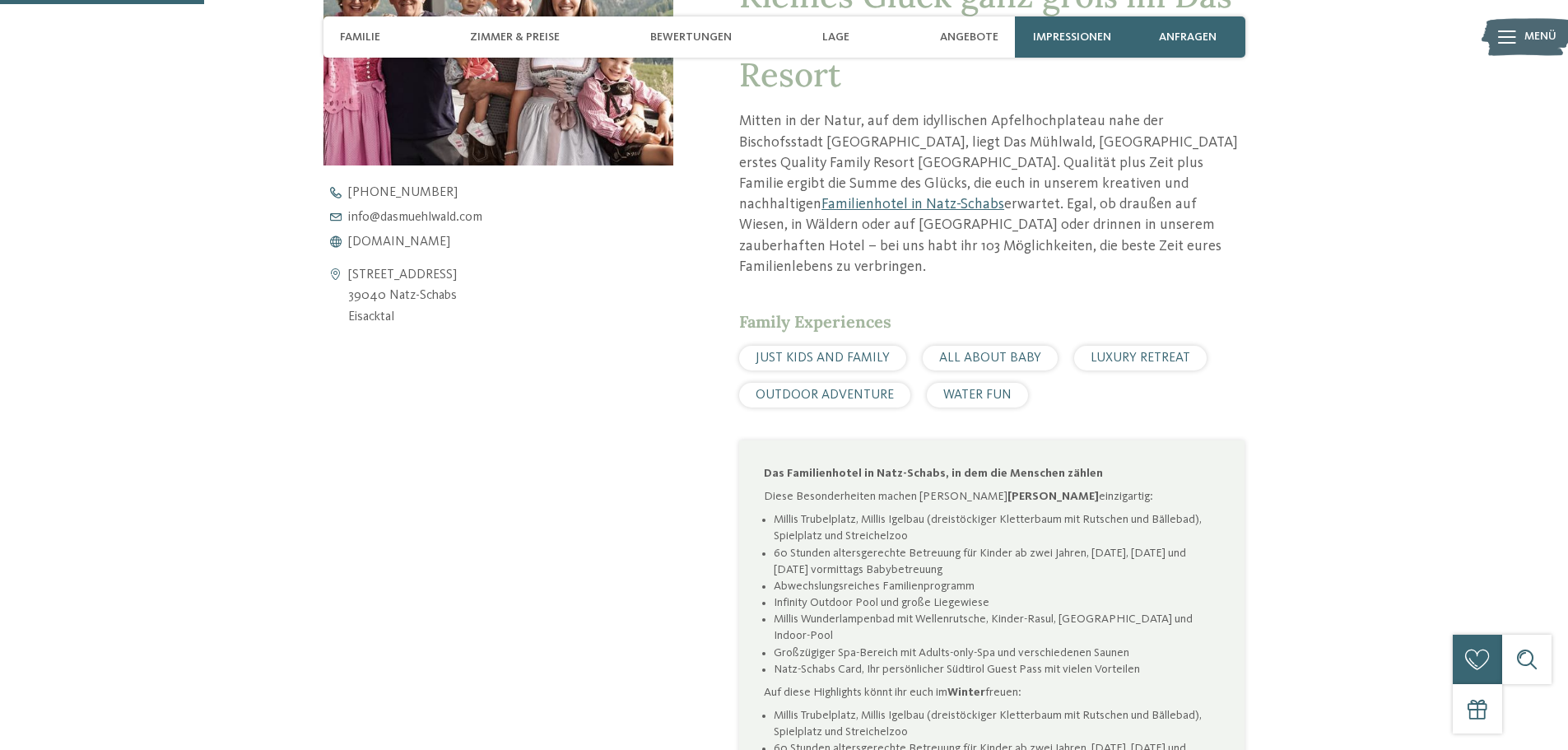
click at [581, 483] on div "Kontaktdaten öffnen Schlossergasse 40 39040 Natz-Schabs Eisacktal +39 0472 4152…" at bounding box center [498, 429] width 350 height 1054
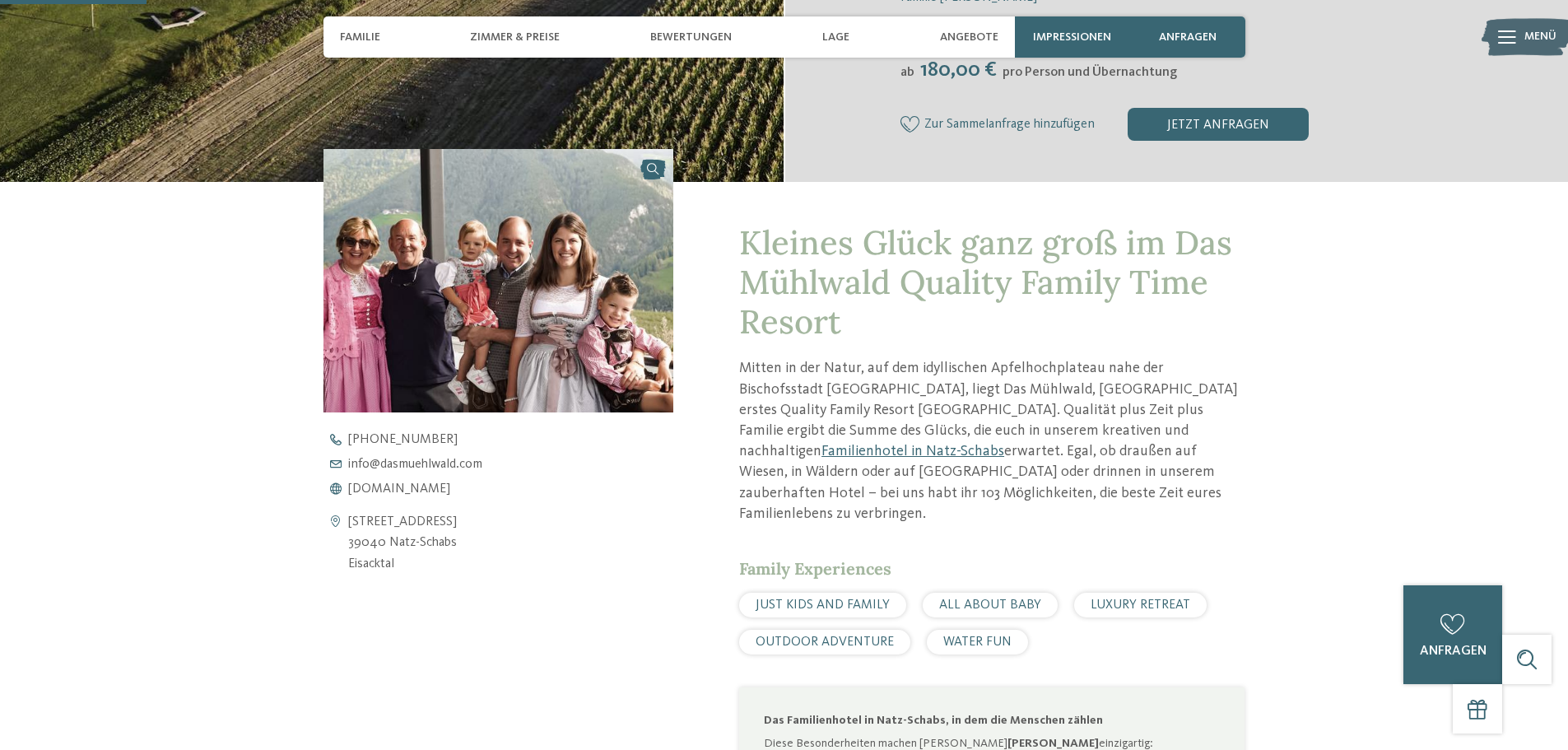
click at [905, 452] on p "Mitten in der Natur, auf dem idyllischen Apfelhochplateau nahe der Bischofsstad…" at bounding box center [991, 441] width 505 height 166
click at [183, 430] on div "zurück zur Hotelübersicht ab" at bounding box center [784, 412] width 1568 height 1647
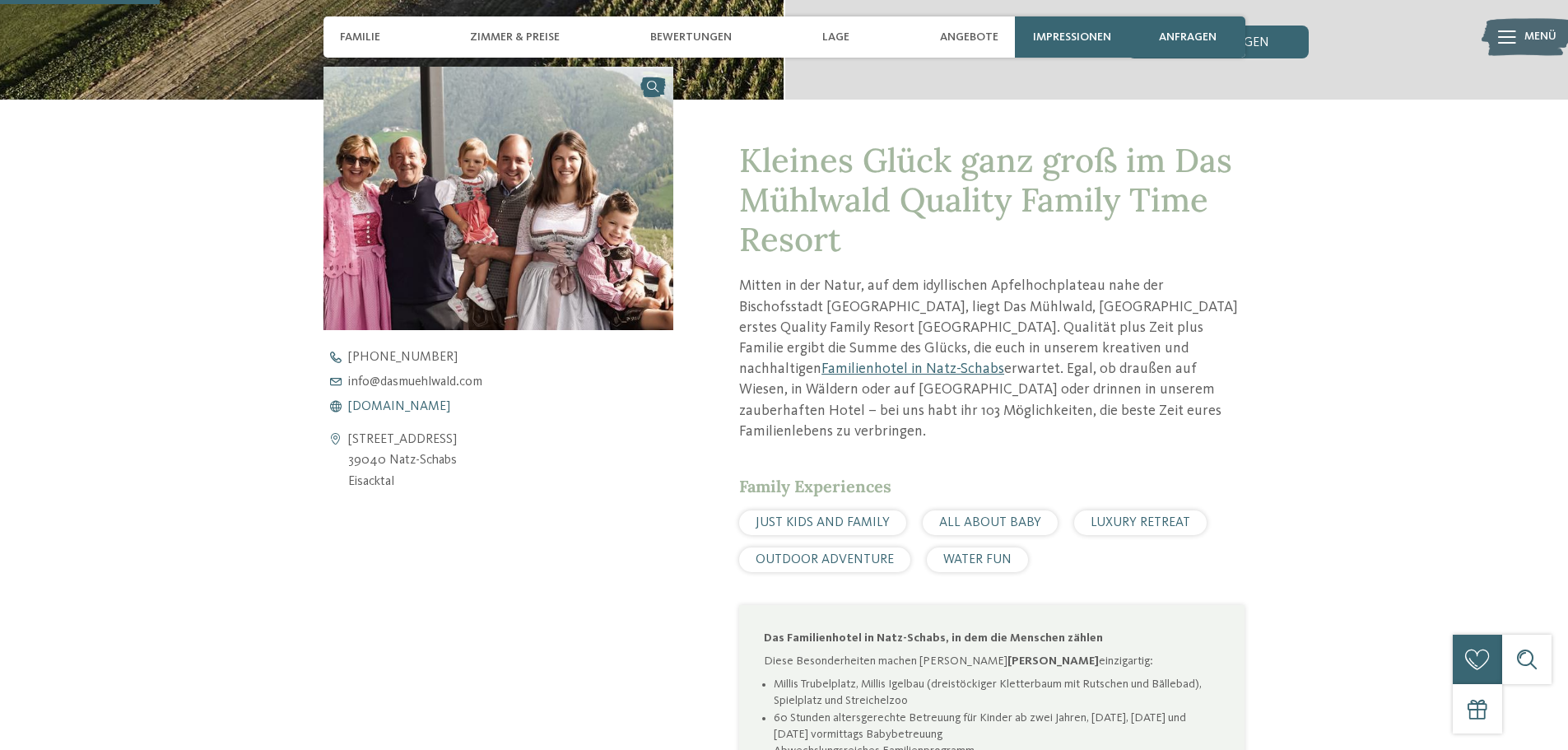
click at [434, 404] on span "www.dasmuehlwald.com" at bounding box center [400, 406] width 102 height 13
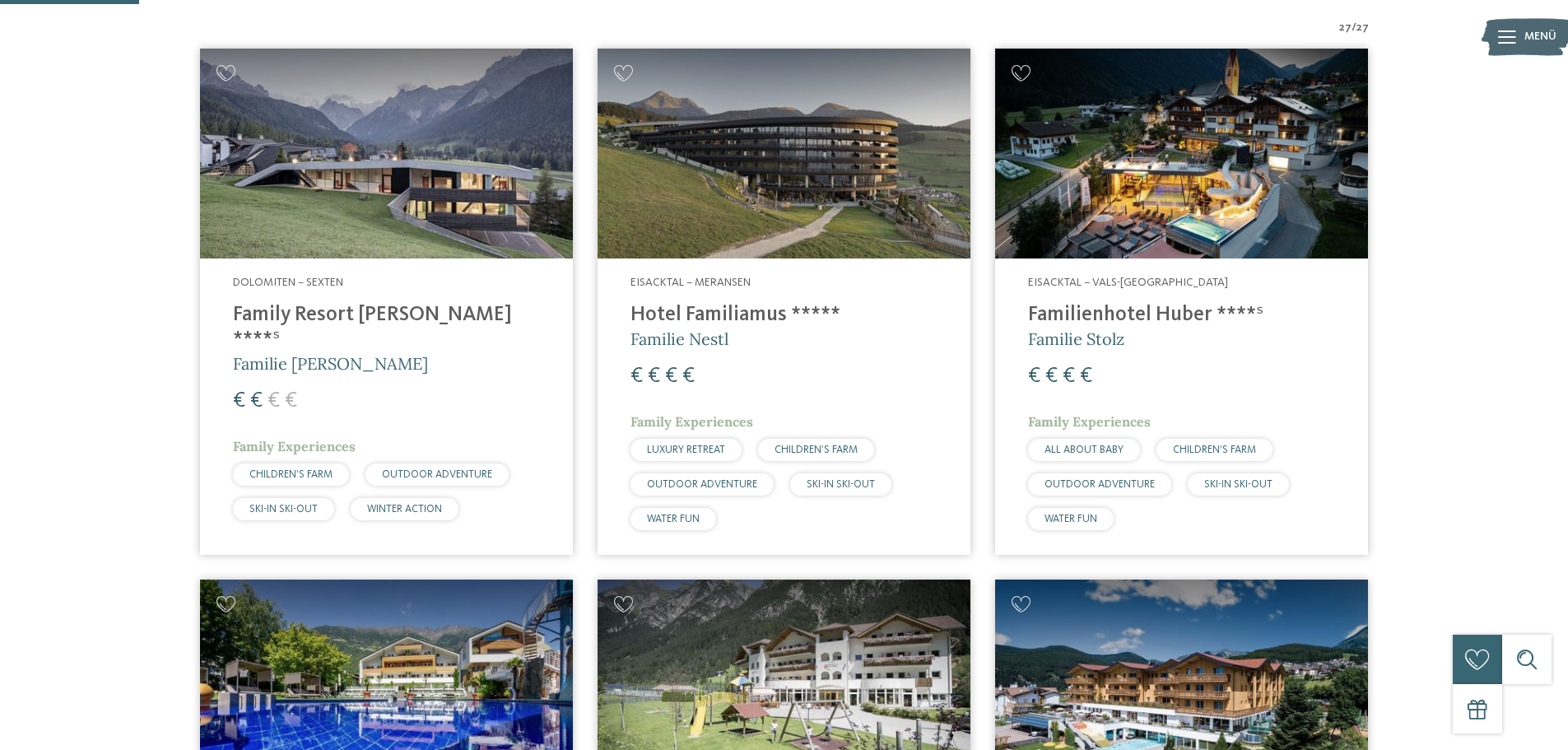
click at [379, 352] on h5 "Familie [PERSON_NAME]" at bounding box center [386, 363] width 307 height 23
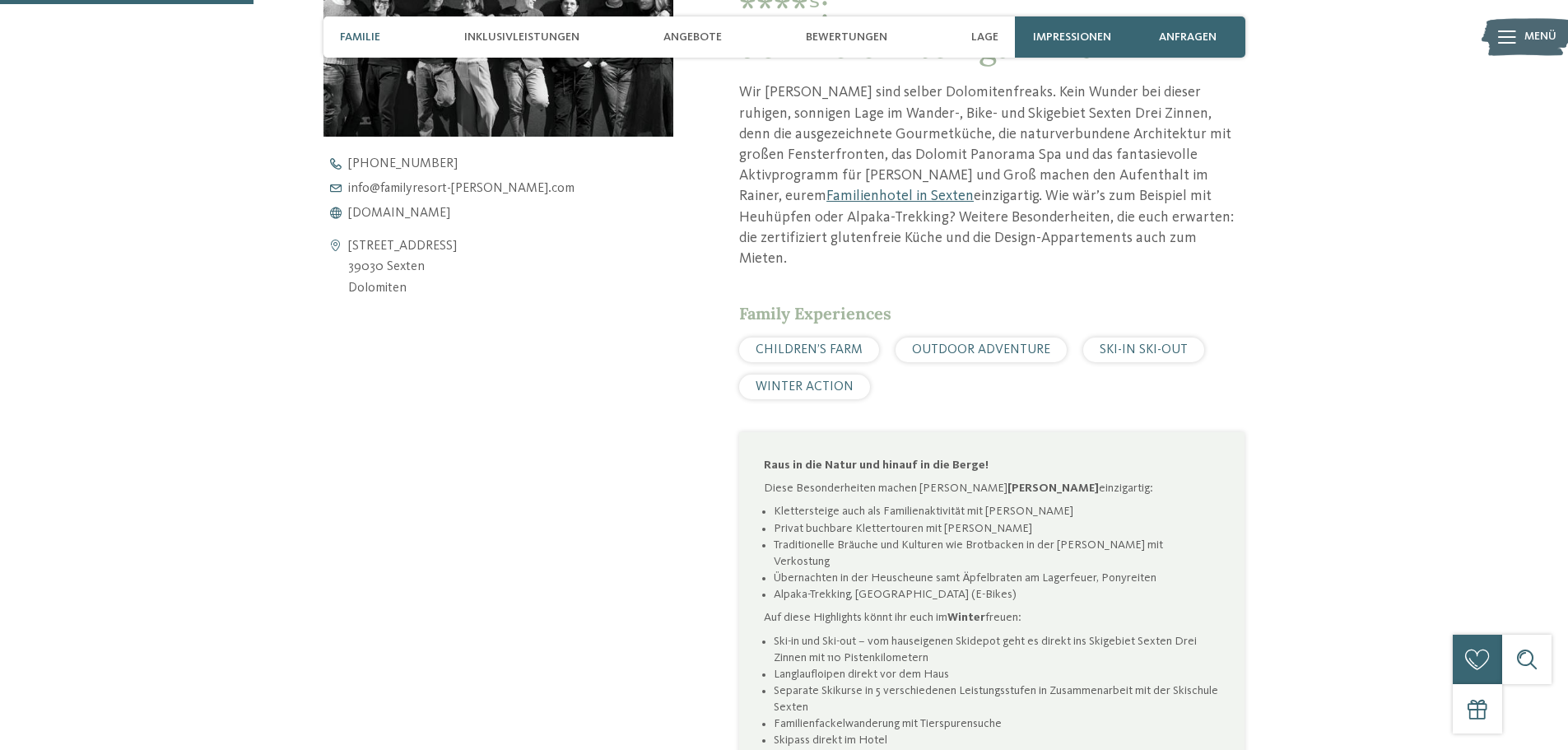
scroll to position [659, 0]
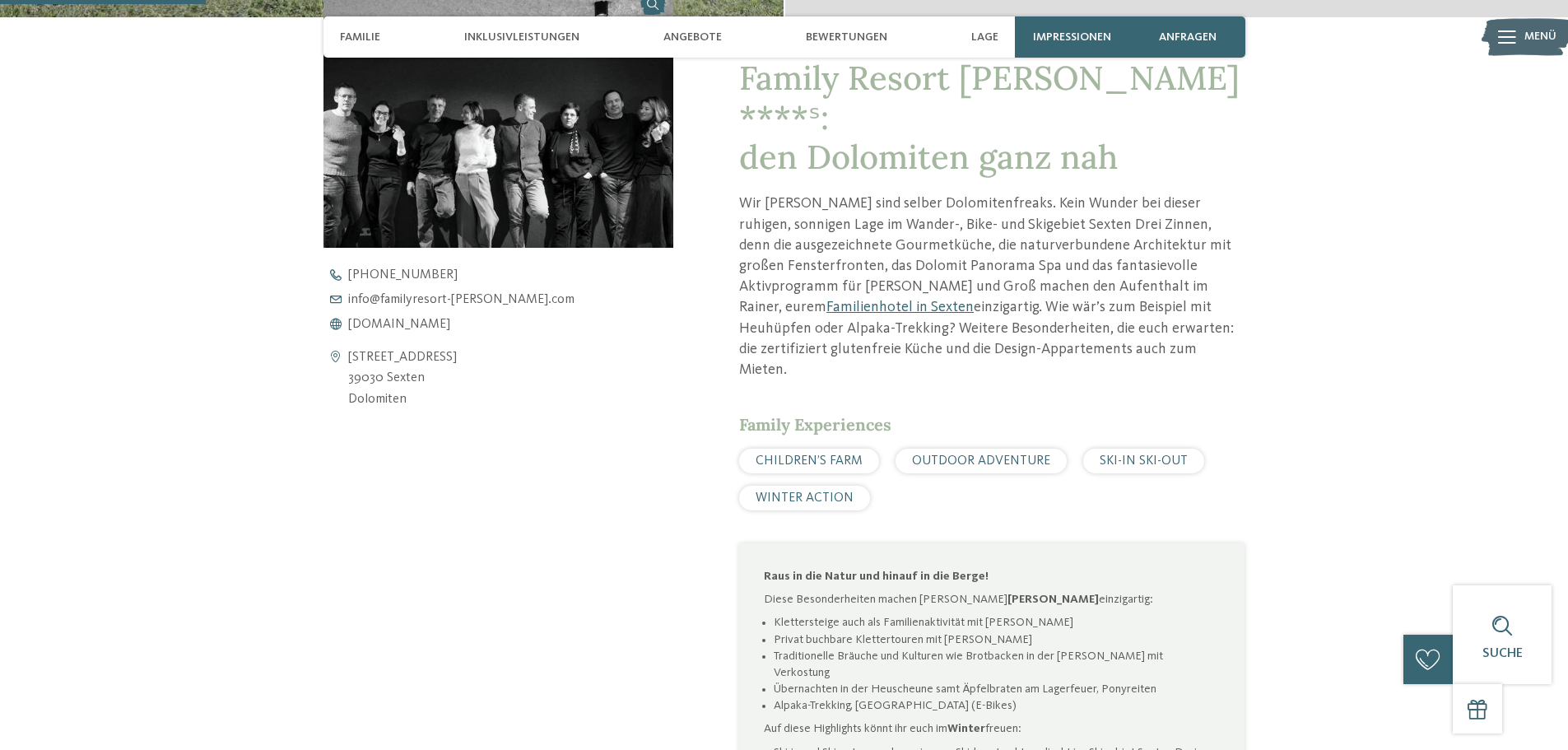
click at [208, 270] on div "zurück zur Hotelübersicht ab" at bounding box center [784, 200] width 1568 height 1552
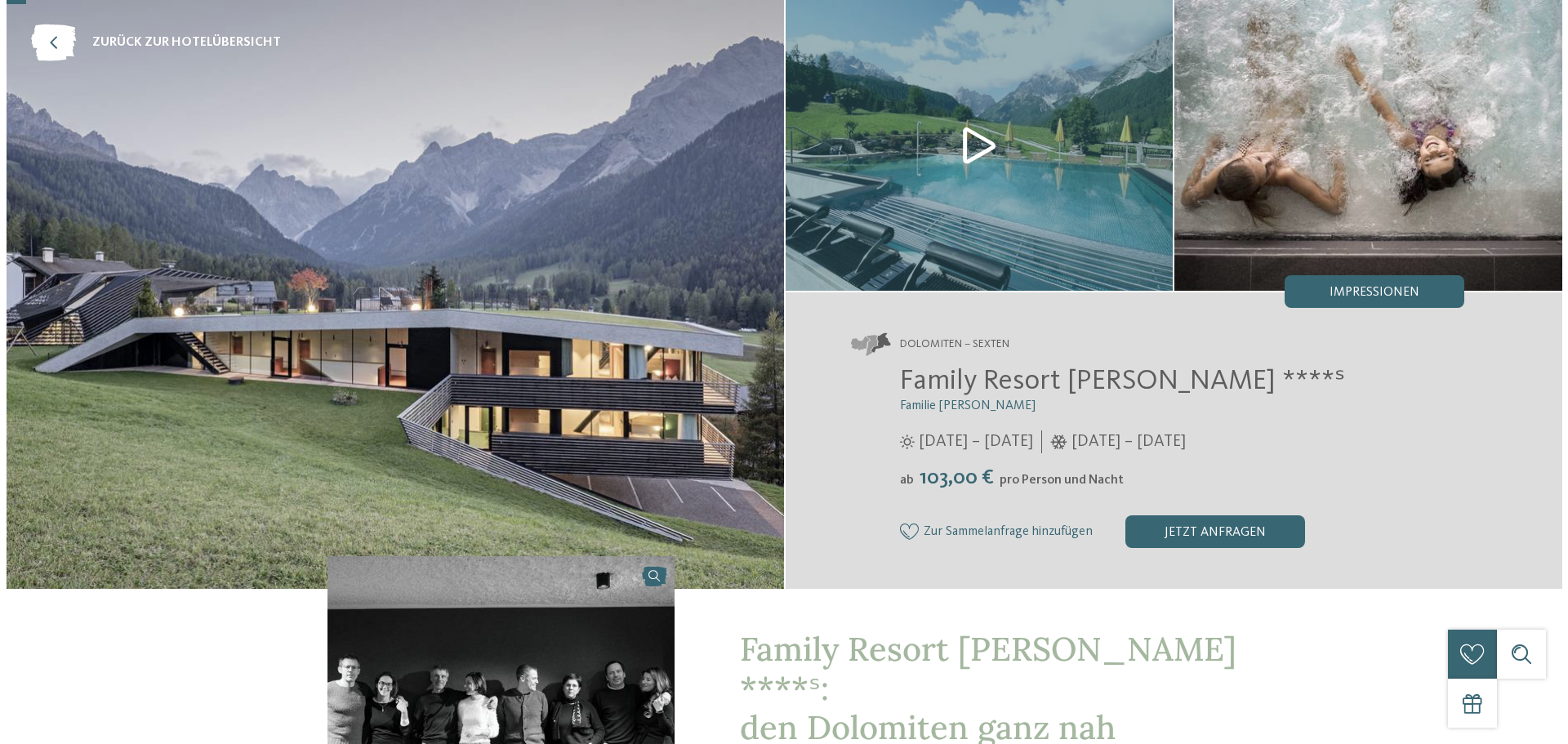
scroll to position [0, 0]
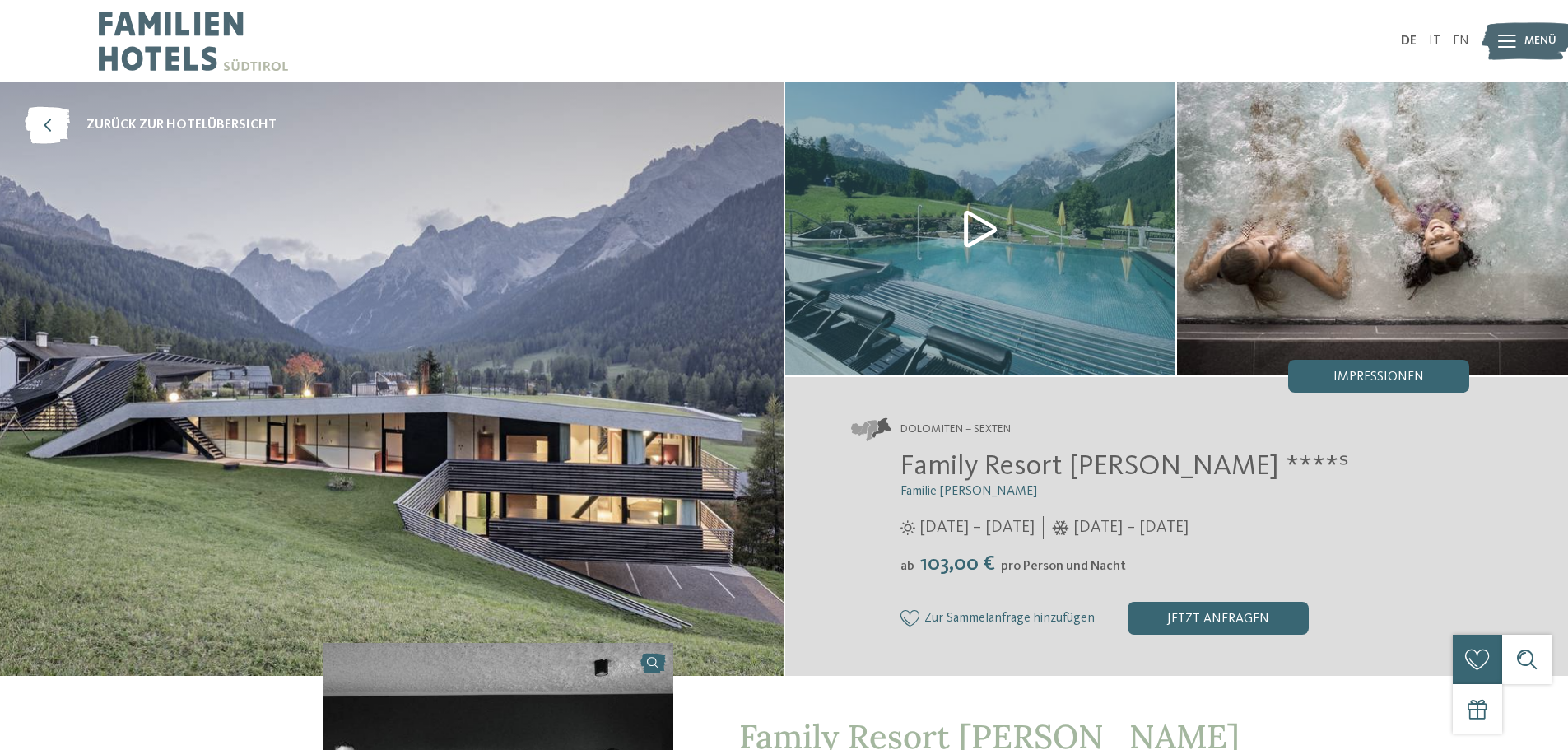
click at [934, 221] on img at bounding box center [981, 228] width 391 height 293
